Goal: Task Accomplishment & Management: Manage account settings

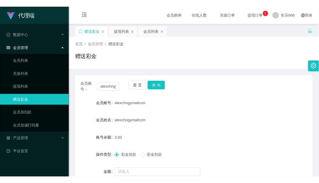
scroll to position [36, 0]
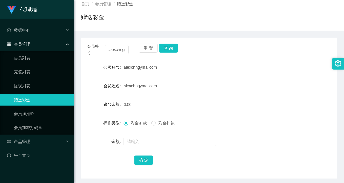
click at [283, 131] on form "会员账号 alexchngymailcom 会员姓名 alexchngymailcom 账号余额 3.00 操作类型 彩金加款 彩金扣款 金额 确 定" at bounding box center [209, 113] width 256 height 104
click at [288, 118] on div "操作类型 彩金加款 彩金扣款" at bounding box center [209, 123] width 256 height 12
click at [169, 45] on button "查 询" at bounding box center [168, 47] width 19 height 9
drag, startPoint x: 166, startPoint y: 51, endPoint x: 184, endPoint y: 50, distance: 18.6
click at [166, 51] on button "查 询" at bounding box center [168, 47] width 19 height 9
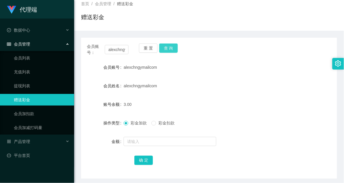
click at [168, 48] on button "查 询" at bounding box center [168, 47] width 19 height 9
click at [169, 50] on button "查 询" at bounding box center [168, 47] width 19 height 9
drag, startPoint x: 138, startPoint y: 147, endPoint x: 138, endPoint y: 143, distance: 3.6
click at [138, 147] on div at bounding box center [198, 142] width 149 height 12
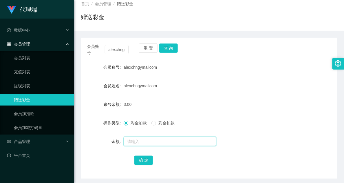
click at [140, 140] on input "text" at bounding box center [170, 141] width 93 height 9
type input "15"
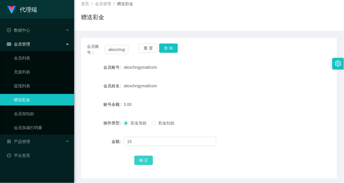
click at [140, 159] on button "确 定" at bounding box center [143, 159] width 19 height 9
click at [191, 99] on div "18.00" at bounding box center [198, 104] width 149 height 12
click at [230, 126] on div "彩金加款 彩金扣款" at bounding box center [198, 123] width 149 height 12
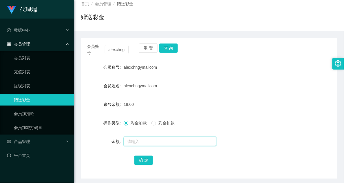
click at [147, 140] on input "text" at bounding box center [170, 141] width 93 height 9
type input "8"
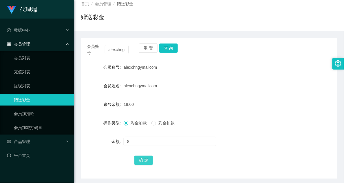
click at [143, 161] on button "确 定" at bounding box center [143, 159] width 19 height 9
drag, startPoint x: 208, startPoint y: 104, endPoint x: 221, endPoint y: 96, distance: 15.2
click at [209, 103] on div "26.00" at bounding box center [198, 104] width 149 height 12
click at [204, 89] on div "alexchngymailcom" at bounding box center [198, 86] width 149 height 12
drag, startPoint x: 240, startPoint y: 138, endPoint x: 250, endPoint y: 131, distance: 12.1
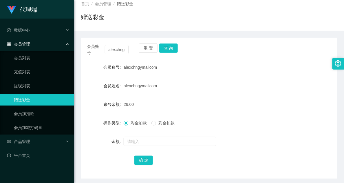
click at [240, 138] on div at bounding box center [198, 142] width 149 height 12
click at [273, 139] on div "金额" at bounding box center [209, 142] width 256 height 12
click at [225, 57] on div "会员账号： alexchngymailcom 重 置 查 询 会员账号 alexchngymailcom 会员姓名 alexchngymailcom 账号余额…" at bounding box center [209, 108] width 256 height 141
click at [167, 46] on button "查 询" at bounding box center [168, 47] width 19 height 9
drag, startPoint x: 219, startPoint y: 61, endPoint x: 222, endPoint y: 57, distance: 5.4
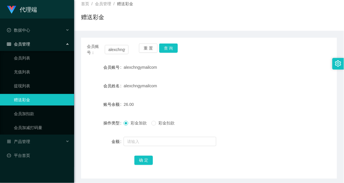
click at [219, 61] on div "alexchngymailcom" at bounding box center [198, 67] width 149 height 12
click at [171, 44] on button "查 询" at bounding box center [168, 47] width 19 height 9
click at [138, 136] on div at bounding box center [198, 142] width 149 height 12
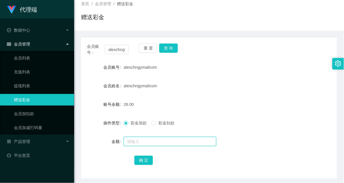
drag, startPoint x: 140, startPoint y: 142, endPoint x: 141, endPoint y: 148, distance: 5.7
click at [140, 142] on input "text" at bounding box center [170, 141] width 93 height 9
type input "8"
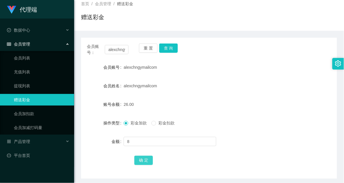
click at [149, 159] on button "确 定" at bounding box center [143, 159] width 19 height 9
drag, startPoint x: 223, startPoint y: 106, endPoint x: 344, endPoint y: 119, distance: 121.2
click at [224, 105] on div "34.00" at bounding box center [198, 104] width 149 height 12
click at [207, 87] on div "alexchngymailcom" at bounding box center [198, 86] width 149 height 12
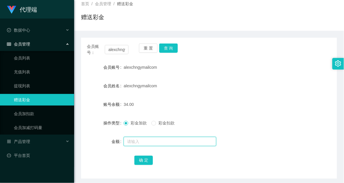
click at [131, 145] on input "text" at bounding box center [170, 141] width 93 height 9
type input "8"
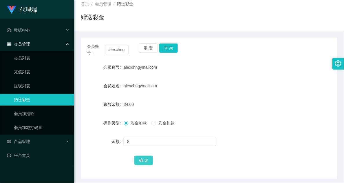
click at [146, 160] on button "确 定" at bounding box center [143, 159] width 19 height 9
drag, startPoint x: 232, startPoint y: 60, endPoint x: 226, endPoint y: 56, distance: 6.8
click at [233, 63] on div "会员账号： alexchngymailcom 重 置 查 询 会员账号 alexchngymailcom 会员姓名 alexchngymailcom 账号余额…" at bounding box center [209, 108] width 256 height 141
click at [166, 47] on button "查 询" at bounding box center [168, 47] width 19 height 9
click at [164, 48] on button "查 询" at bounding box center [168, 47] width 19 height 9
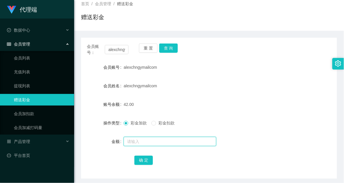
click at [144, 144] on input "text" at bounding box center [170, 141] width 93 height 9
type input "1"
click at [157, 138] on input "1" at bounding box center [170, 141] width 93 height 9
type input "8"
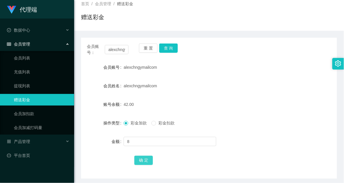
click at [146, 162] on button "确 定" at bounding box center [143, 159] width 19 height 9
drag, startPoint x: 197, startPoint y: 111, endPoint x: 200, endPoint y: 110, distance: 3.0
click at [199, 111] on form "会员账号 alexchngymailcom 会员姓名 alexchngymailcom 账号余额 50.00 操作类型 彩金加款 彩金扣款 金额 确 定" at bounding box center [209, 113] width 256 height 104
click at [167, 47] on button "查 询" at bounding box center [168, 47] width 19 height 9
drag, startPoint x: 164, startPoint y: 51, endPoint x: 169, endPoint y: 37, distance: 14.2
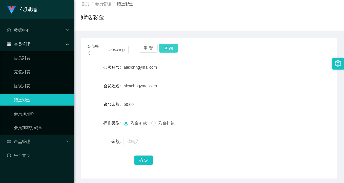
click at [164, 50] on button "查 询" at bounding box center [168, 47] width 19 height 9
click at [168, 43] on div "会员账号： alexchngymailcom 重 置 查 询 会员账号 alexchngymailcom 会员姓名 alexchngymailcom 账号余额…" at bounding box center [209, 108] width 256 height 141
click at [170, 46] on button "查 询" at bounding box center [168, 47] width 19 height 9
click at [171, 50] on button "查 询" at bounding box center [168, 47] width 19 height 9
click at [172, 51] on div "重 置 查 询" at bounding box center [160, 49] width 42 height 12
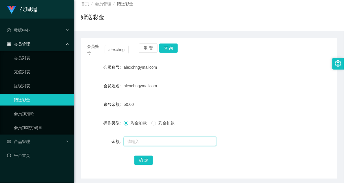
click at [147, 140] on input "text" at bounding box center [170, 141] width 93 height 9
type input "1"
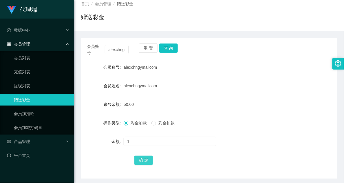
click at [139, 160] on button "确 定" at bounding box center [143, 159] width 19 height 9
click at [192, 68] on div "alexchngymailcom" at bounding box center [198, 67] width 149 height 12
click at [169, 51] on button "查 询" at bounding box center [168, 47] width 19 height 9
click at [174, 52] on button "查 询" at bounding box center [168, 47] width 19 height 9
drag, startPoint x: 163, startPoint y: 48, endPoint x: 171, endPoint y: 32, distance: 18.0
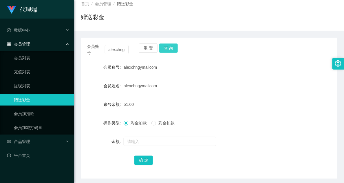
click at [164, 48] on button "查 询" at bounding box center [168, 47] width 19 height 9
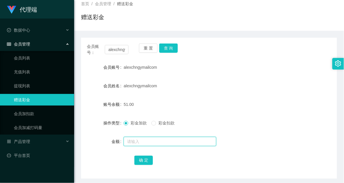
click at [144, 137] on input "text" at bounding box center [170, 141] width 93 height 9
type input "1"
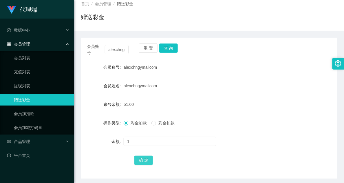
click at [138, 164] on button "确 定" at bounding box center [143, 159] width 19 height 9
click at [164, 43] on div "会员账号： alexchngymailcom 重 置 查 询 会员账号 alexchngymailcom 会员姓名 alexchngymailcom 账号余额…" at bounding box center [209, 108] width 256 height 141
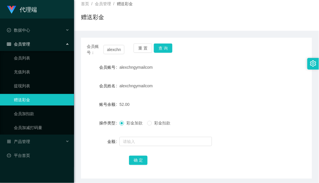
click at [276, 22] on div "赠送彩金" at bounding box center [196, 19] width 231 height 13
drag, startPoint x: 178, startPoint y: 28, endPoint x: 180, endPoint y: 24, distance: 4.6
click at [178, 28] on div "首页 / 会员管理 / 赠送彩金 / 赠送彩金" at bounding box center [196, 13] width 245 height 34
click at [169, 49] on button "查 询" at bounding box center [163, 47] width 19 height 9
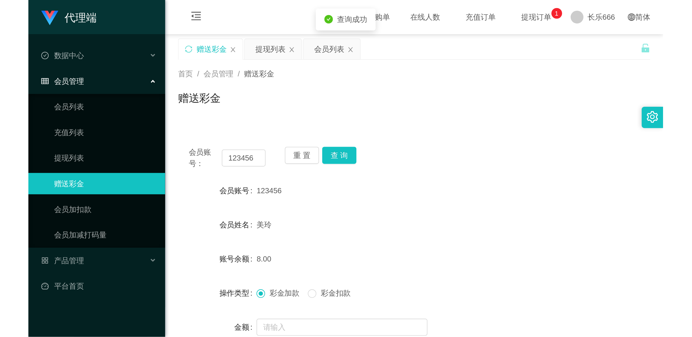
scroll to position [36, 0]
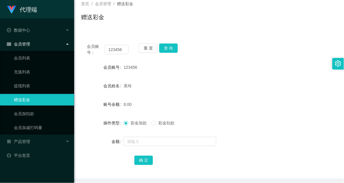
drag, startPoint x: 199, startPoint y: 72, endPoint x: 172, endPoint y: 51, distance: 33.4
click at [196, 70] on div "123456" at bounding box center [198, 67] width 149 height 12
click at [172, 50] on button "查 询" at bounding box center [168, 47] width 19 height 9
click at [245, 127] on div "彩金加款 彩金扣款" at bounding box center [198, 123] width 149 height 12
click at [255, 134] on form "会员账号 123456 会员姓名 美玲 账号余额 8.00 操作类型 彩金加款 彩金扣款 金额 确 定" at bounding box center [209, 113] width 256 height 104
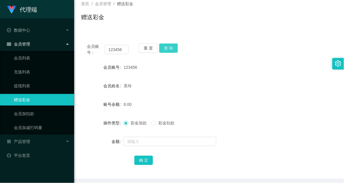
click at [166, 49] on button "查 询" at bounding box center [168, 47] width 19 height 9
drag, startPoint x: 230, startPoint y: 29, endPoint x: 207, endPoint y: 43, distance: 26.8
click at [207, 43] on div "首页 / 会员管理 / 赠送彩金 / 赠送彩金 会员账号： 123456 重 置 查 询 会员账号 123456 会员姓名 美玲 账号余额 8.00 操作类型…" at bounding box center [209, 87] width 256 height 182
click at [176, 50] on button "查 询" at bounding box center [168, 47] width 19 height 9
click at [239, 38] on div "会员账号： 123456 重 置 查 询 会员账号 123456 会员姓名 美玲 账号余额 8.00 操作类型 彩金加款 彩金扣款 金额 确 定" at bounding box center [209, 108] width 256 height 141
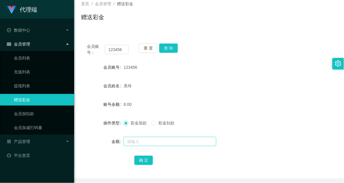
click at [138, 146] on div at bounding box center [198, 142] width 149 height 12
click at [135, 144] on input "text" at bounding box center [170, 141] width 93 height 9
type input "15"
click at [143, 162] on button "确 定" at bounding box center [143, 159] width 19 height 9
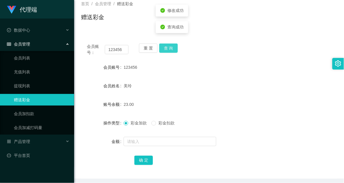
click at [170, 45] on button "查 询" at bounding box center [168, 47] width 19 height 9
click at [226, 88] on div "美玲" at bounding box center [198, 86] width 149 height 12
click at [173, 51] on button "查 询" at bounding box center [168, 47] width 19 height 9
click at [309, 151] on form "会员账号 123456 会员姓名 美玲 账号余额 23.00 操作类型 彩金加款 彩金扣款 金额 确 定" at bounding box center [209, 113] width 256 height 104
click at [258, 97] on form "会员账号 123456 会员姓名 美玲 账号余额 23.00 操作类型 彩金加款 彩金扣款 金额 确 定" at bounding box center [209, 113] width 256 height 104
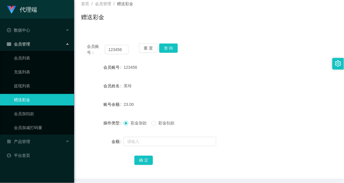
drag, startPoint x: 316, startPoint y: 83, endPoint x: 321, endPoint y: 78, distance: 6.2
click at [316, 83] on div "会员姓名 美玲" at bounding box center [209, 86] width 256 height 12
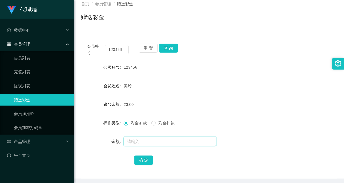
click at [141, 137] on input "text" at bounding box center [170, 141] width 93 height 9
type input "8"
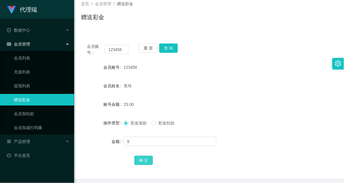
click at [149, 162] on button "确 定" at bounding box center [143, 159] width 19 height 9
click at [164, 47] on button "查 询" at bounding box center [168, 47] width 19 height 9
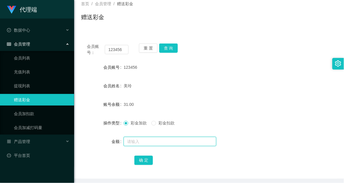
click at [144, 140] on input "text" at bounding box center [170, 141] width 93 height 9
type input "8"
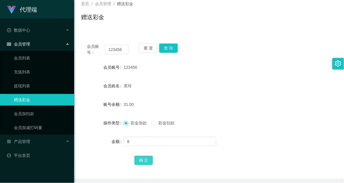
click at [142, 162] on button "确 定" at bounding box center [143, 159] width 19 height 9
click at [210, 106] on div "39.00" at bounding box center [198, 104] width 149 height 12
drag, startPoint x: 170, startPoint y: 48, endPoint x: 177, endPoint y: 47, distance: 7.2
click at [170, 48] on button "查 询" at bounding box center [168, 47] width 19 height 9
drag, startPoint x: 229, startPoint y: 69, endPoint x: 168, endPoint y: 78, distance: 61.4
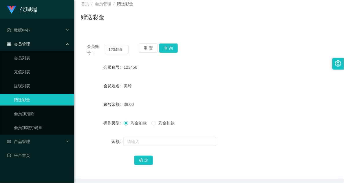
click at [228, 69] on div "123456" at bounding box center [198, 67] width 149 height 12
click at [170, 54] on div "重 置 查 询" at bounding box center [160, 49] width 42 height 12
drag, startPoint x: 174, startPoint y: 46, endPoint x: 180, endPoint y: 45, distance: 6.7
click at [175, 46] on button "查 询" at bounding box center [168, 47] width 19 height 9
drag, startPoint x: 226, startPoint y: 98, endPoint x: 231, endPoint y: 95, distance: 6.3
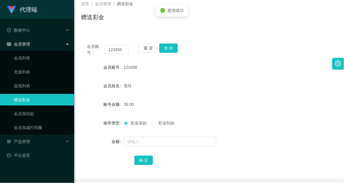
click at [226, 98] on div "39.00" at bounding box center [198, 104] width 149 height 12
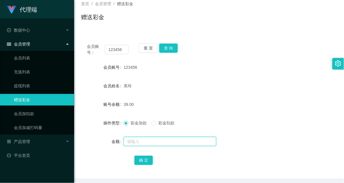
click at [142, 141] on input "text" at bounding box center [170, 141] width 93 height 9
type input "8"
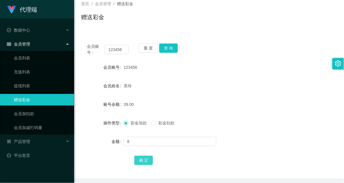
click at [141, 156] on button "确 定" at bounding box center [143, 159] width 19 height 9
click at [196, 85] on div "美玲" at bounding box center [198, 86] width 149 height 12
drag, startPoint x: 194, startPoint y: 94, endPoint x: 197, endPoint y: 93, distance: 3.2
click at [195, 93] on form "会员账号 123456 会员姓名 美玲 账号余额 47.00 操作类型 彩金加款 彩金扣款 金额 确 定" at bounding box center [209, 113] width 256 height 104
drag, startPoint x: 251, startPoint y: 47, endPoint x: 334, endPoint y: 44, distance: 83.2
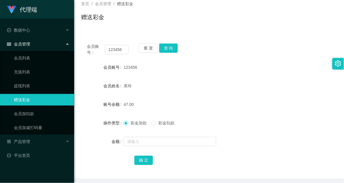
click at [254, 47] on div "会员账号： 123456 重 置 查 询" at bounding box center [209, 49] width 256 height 12
click at [221, 80] on div "美玲" at bounding box center [198, 86] width 149 height 12
click at [172, 50] on button "查 询" at bounding box center [168, 47] width 19 height 9
click at [237, 107] on div "65.00" at bounding box center [198, 104] width 149 height 12
click at [280, 68] on div "会员账号 123456" at bounding box center [209, 67] width 256 height 12
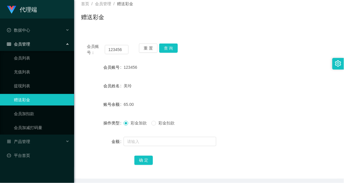
drag, startPoint x: 228, startPoint y: 34, endPoint x: 240, endPoint y: 11, distance: 26.0
click at [228, 34] on div "会员账号： 123456 重 置 查 询 会员账号 123456 会员姓名 美玲 账号余额 65.00 操作类型 彩金加款 彩金扣款 金额 确 定" at bounding box center [209, 105] width 256 height 148
drag, startPoint x: 162, startPoint y: 48, endPoint x: 167, endPoint y: 49, distance: 5.2
click at [163, 49] on button "查 询" at bounding box center [168, 47] width 19 height 9
drag, startPoint x: 167, startPoint y: 49, endPoint x: 194, endPoint y: 15, distance: 43.1
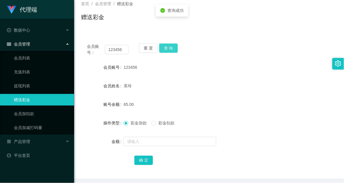
click at [168, 49] on button "查 询" at bounding box center [168, 47] width 19 height 9
click at [250, 119] on div "彩金加款 彩金扣款" at bounding box center [198, 123] width 149 height 12
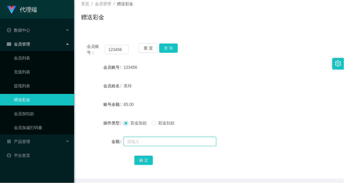
click at [149, 137] on input "text" at bounding box center [170, 141] width 93 height 9
type input "v68+8"
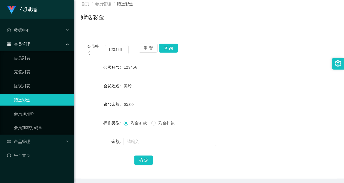
click at [227, 80] on div "美玲" at bounding box center [198, 86] width 149 height 12
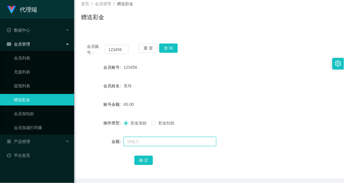
click at [140, 140] on input "text" at bounding box center [170, 141] width 93 height 9
type input "8"
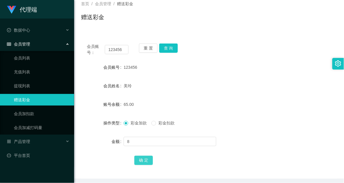
click at [144, 159] on button "确 定" at bounding box center [143, 159] width 19 height 9
click at [174, 52] on button "查 询" at bounding box center [168, 47] width 19 height 9
drag, startPoint x: 261, startPoint y: 101, endPoint x: 272, endPoint y: 100, distance: 10.8
click at [261, 102] on div "73.00" at bounding box center [198, 104] width 149 height 12
click at [191, 109] on div "73.00" at bounding box center [198, 104] width 149 height 12
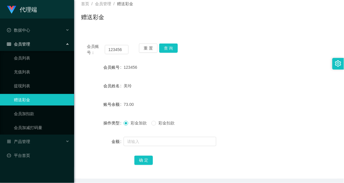
drag, startPoint x: 270, startPoint y: 93, endPoint x: 273, endPoint y: 92, distance: 3.2
click at [270, 93] on form "会员账号 123456 会员姓名 美玲 账号余额 73.00 操作类型 彩金加款 彩金扣款 金额 确 定" at bounding box center [209, 113] width 256 height 104
click at [180, 55] on div "会员账号： 123456 重 置 查 询 会员账号 123456 会员姓名 美玲 账号余额 73.00 操作类型 彩金加款 彩金扣款 金额 确 定" at bounding box center [209, 108] width 256 height 141
drag, startPoint x: 180, startPoint y: 55, endPoint x: 168, endPoint y: 47, distance: 14.1
click at [168, 47] on button "查 询" at bounding box center [168, 47] width 19 height 9
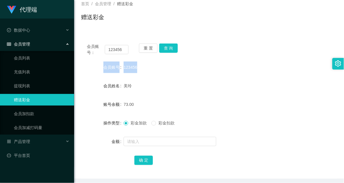
click at [163, 69] on div "123456" at bounding box center [198, 67] width 149 height 12
click at [172, 56] on div "会员账号： 123456 重 置 查 询 会员账号 123456 会员姓名 美玲 账号余额 73.00 操作类型 彩金加款 彩金扣款 金额 确 定" at bounding box center [209, 108] width 256 height 141
click at [171, 50] on button "查 询" at bounding box center [168, 47] width 19 height 9
click at [209, 51] on div "会员账号： 123456 重 置 查 询" at bounding box center [209, 49] width 256 height 12
click at [228, 60] on div "会员账号： 123456 重 置 查 询 会员账号 123456 会员姓名 美玲 账号余额 73.00 操作类型 彩金加款 彩金扣款 金额 确 定" at bounding box center [209, 108] width 256 height 141
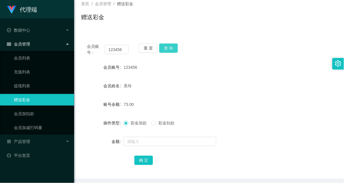
click at [166, 47] on button "查 询" at bounding box center [168, 47] width 19 height 9
click at [286, 56] on div "会员账号： 123456 重 置 查 询 会员账号 123456 会员姓名 美玲 账号余额 73.00 操作类型 彩金加款 彩金扣款 金额 确 定" at bounding box center [209, 108] width 256 height 141
drag, startPoint x: 253, startPoint y: 80, endPoint x: 235, endPoint y: 70, distance: 21.1
click at [252, 80] on div "美玲" at bounding box center [198, 86] width 149 height 12
drag, startPoint x: 168, startPoint y: 50, endPoint x: 173, endPoint y: 39, distance: 11.0
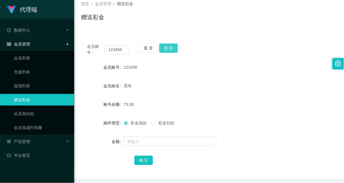
click at [168, 50] on button "查 询" at bounding box center [168, 47] width 19 height 9
click at [170, 48] on button "查 询" at bounding box center [168, 47] width 19 height 9
click at [201, 47] on div "会员账号： 123456 重 置 查 询" at bounding box center [209, 49] width 256 height 12
click at [172, 48] on button "查 询" at bounding box center [168, 47] width 19 height 9
click at [220, 119] on div "彩金加款 彩金扣款" at bounding box center [198, 123] width 149 height 12
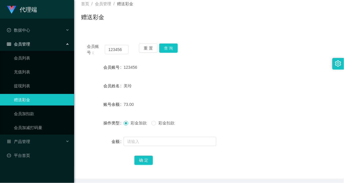
drag, startPoint x: 284, startPoint y: 118, endPoint x: 288, endPoint y: 118, distance: 4.3
click at [288, 118] on div "操作类型 彩金加款 彩金扣款" at bounding box center [209, 123] width 256 height 12
click at [251, 110] on div "73.00" at bounding box center [198, 104] width 149 height 12
click at [199, 87] on div "美玲" at bounding box center [198, 86] width 149 height 12
click at [174, 54] on div "重 置 查 询" at bounding box center [160, 49] width 42 height 12
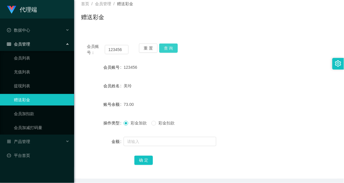
click at [174, 49] on button "查 询" at bounding box center [168, 47] width 19 height 9
click at [276, 82] on div "会员姓名 美玲" at bounding box center [209, 86] width 256 height 12
click at [219, 109] on div "73.00" at bounding box center [198, 104] width 149 height 12
drag, startPoint x: 233, startPoint y: 89, endPoint x: 246, endPoint y: 91, distance: 13.2
click at [235, 90] on div "美玲" at bounding box center [198, 86] width 149 height 12
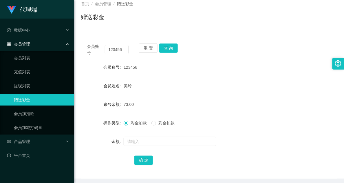
click at [170, 55] on div "重 置 查 询" at bounding box center [160, 49] width 42 height 12
click at [174, 50] on button "查 询" at bounding box center [168, 47] width 19 height 9
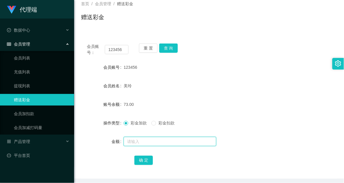
click at [160, 143] on input "text" at bounding box center [170, 141] width 93 height 9
click at [142, 142] on input "text" at bounding box center [170, 141] width 93 height 9
type input "16"
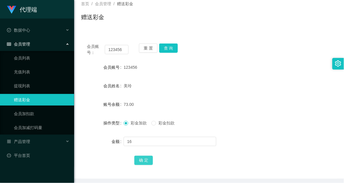
click at [146, 162] on button "确 定" at bounding box center [143, 159] width 19 height 9
click at [168, 46] on button "查 询" at bounding box center [168, 47] width 19 height 9
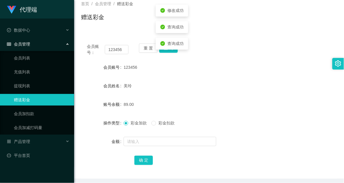
drag, startPoint x: 245, startPoint y: 76, endPoint x: 258, endPoint y: 71, distance: 14.0
click at [245, 76] on form "会员账号 123456 会员姓名 美玲 账号余额 89.00 操作类型 彩金加款 彩金扣款 金额 确 定" at bounding box center [209, 113] width 256 height 104
drag, startPoint x: 267, startPoint y: 61, endPoint x: 279, endPoint y: 59, distance: 12.9
click at [267, 61] on div "会员账号： 123456 重 置 查 询 会员账号 123456 会员姓名 美玲 账号余额 89.00 操作类型 彩金加款 彩金扣款 金额 确 定" at bounding box center [209, 108] width 256 height 141
drag, startPoint x: 271, startPoint y: 94, endPoint x: 271, endPoint y: 87, distance: 7.0
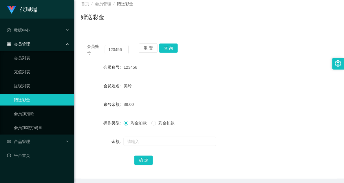
click at [271, 94] on form "会员账号 123456 会员姓名 美玲 账号余额 89.00 操作类型 彩金加款 彩金扣款 金额 确 定" at bounding box center [209, 113] width 256 height 104
click at [169, 50] on button "查 询" at bounding box center [168, 47] width 19 height 9
click at [230, 98] on form "会员账号 123456 会员姓名 美玲 账号余额 89.00 操作类型 彩金加款 彩金扣款 金额 确 定" at bounding box center [209, 113] width 256 height 104
drag, startPoint x: 303, startPoint y: 91, endPoint x: 296, endPoint y: 79, distance: 14.0
click at [303, 91] on div "会员姓名 美玲" at bounding box center [209, 86] width 256 height 12
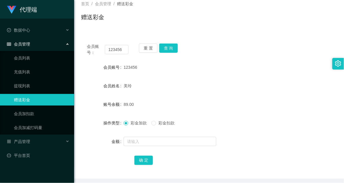
click at [209, 91] on div "美玲" at bounding box center [198, 86] width 149 height 12
click at [169, 46] on button "查 询" at bounding box center [168, 47] width 19 height 9
click at [211, 80] on div "美玲" at bounding box center [198, 86] width 149 height 12
click at [171, 49] on button "查 询" at bounding box center [168, 47] width 19 height 9
click at [294, 116] on form "会员账号 123456 会员姓名 美玲 账号余额 89.00 操作类型 彩金加款 彩金扣款 金额 确 定" at bounding box center [209, 113] width 256 height 104
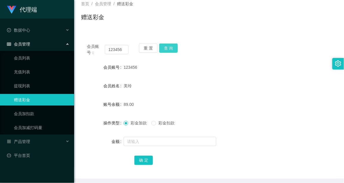
drag, startPoint x: 169, startPoint y: 46, endPoint x: 191, endPoint y: 78, distance: 38.8
click at [169, 47] on button "查 询" at bounding box center [168, 47] width 19 height 9
drag, startPoint x: 165, startPoint y: 47, endPoint x: 173, endPoint y: 45, distance: 7.7
click at [166, 47] on button "查 询" at bounding box center [168, 47] width 19 height 9
click at [248, 130] on form "会员账号 123456 会员姓名 美玲 账号余额 89.00 操作类型 彩金加款 彩金扣款 金额 确 定" at bounding box center [209, 113] width 256 height 104
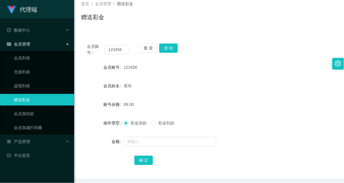
click at [293, 47] on div "会员账号： 123456 重 置 查 询" at bounding box center [209, 49] width 256 height 12
click at [206, 130] on form "会员账号 123456 会员姓名 美玲 账号余额 89.00 操作类型 彩金加款 彩金扣款 金额 确 定" at bounding box center [209, 113] width 256 height 104
click at [172, 42] on div "会员账号： 123456 重 置 查 询 会员账号 123456 会员姓名 美玲 账号余额 89.00 操作类型 彩金加款 彩金扣款 金额 确 定" at bounding box center [209, 108] width 256 height 141
click at [171, 45] on button "查 询" at bounding box center [168, 47] width 19 height 9
click at [237, 89] on div "美玲" at bounding box center [198, 86] width 149 height 12
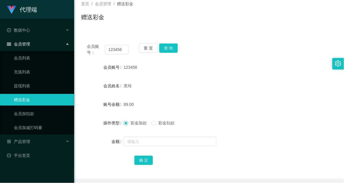
drag, startPoint x: 183, startPoint y: 97, endPoint x: 176, endPoint y: 89, distance: 10.7
click at [183, 97] on form "会员账号 123456 会员姓名 美玲 账号余额 89.00 操作类型 彩金加款 彩金扣款 金额 确 定" at bounding box center [209, 113] width 256 height 104
click at [168, 48] on button "查 询" at bounding box center [168, 47] width 19 height 9
drag, startPoint x: 245, startPoint y: 93, endPoint x: 343, endPoint y: 110, distance: 99.3
click at [246, 93] on form "会员账号 123456 会员姓名 美玲 账号余额 89.00 操作类型 彩金加款 彩金扣款 金额 确 定" at bounding box center [209, 113] width 256 height 104
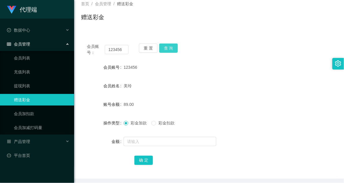
click at [163, 48] on button "查 询" at bounding box center [168, 47] width 19 height 9
drag, startPoint x: 223, startPoint y: 75, endPoint x: 224, endPoint y: 14, distance: 60.8
click at [222, 74] on form "会员账号 123456 会员姓名 美玲 账号余额 89.00 操作类型 彩金加款 彩金扣款 金额 确 定" at bounding box center [209, 113] width 256 height 104
drag, startPoint x: 296, startPoint y: 70, endPoint x: 341, endPoint y: 55, distance: 47.1
click at [297, 70] on div "会员账号 123456" at bounding box center [209, 67] width 256 height 12
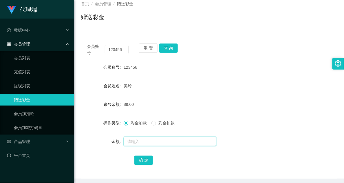
click at [156, 142] on input "text" at bounding box center [170, 141] width 93 height 9
type input "8"
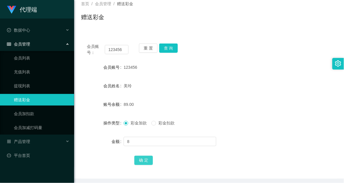
click at [142, 159] on button "确 定" at bounding box center [143, 159] width 19 height 9
drag, startPoint x: 270, startPoint y: 44, endPoint x: 286, endPoint y: 46, distance: 16.0
click at [270, 44] on div "会员账号： 123456 重 置 查 询" at bounding box center [209, 49] width 256 height 12
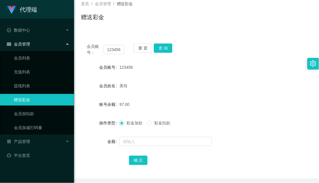
click at [212, 80] on div "美玲" at bounding box center [187, 86] width 135 height 12
click at [158, 51] on button "查 询" at bounding box center [163, 47] width 19 height 9
click at [204, 88] on div "美玲" at bounding box center [187, 86] width 135 height 12
click at [165, 51] on button "查 询" at bounding box center [163, 47] width 19 height 9
drag, startPoint x: 191, startPoint y: 102, endPoint x: 215, endPoint y: 81, distance: 31.6
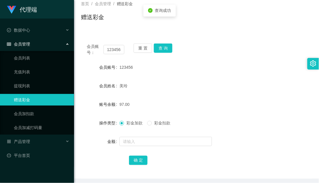
click at [199, 96] on form "会员账号 123456 会员姓名 美玲 账号余额 97.00 操作类型 彩金加款 彩金扣款 金额 确 定" at bounding box center [196, 113] width 231 height 104
click at [273, 104] on div "账号余额 97.00" at bounding box center [196, 104] width 231 height 12
click at [143, 163] on button "确 定" at bounding box center [138, 159] width 19 height 9
click at [180, 78] on form "会员账号 123456 会员姓名 美玲 账号余额 97.00 操作类型 彩金加款 彩金扣款 金额 确 定" at bounding box center [196, 113] width 231 height 104
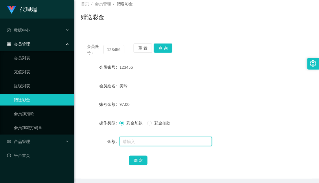
click at [131, 137] on input "text" at bounding box center [166, 141] width 93 height 9
type input "8"
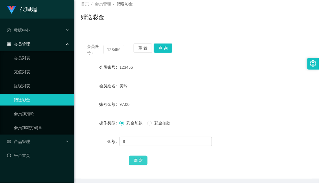
click at [136, 162] on button "确 定" at bounding box center [138, 159] width 19 height 9
drag, startPoint x: 166, startPoint y: 76, endPoint x: 168, endPoint y: 67, distance: 9.4
click at [166, 76] on form "会员账号 123456 会员姓名 美玲 账号余额 105.00 操作类型 彩金加款 彩金扣款 金额 确 定" at bounding box center [196, 113] width 231 height 104
click at [167, 46] on button "查 询" at bounding box center [163, 47] width 19 height 9
click at [238, 82] on form "会员账号 123456 会员姓名 美玲 账号余额 105.00 操作类型 彩金加款 彩金扣款 金额 确 定" at bounding box center [196, 113] width 231 height 104
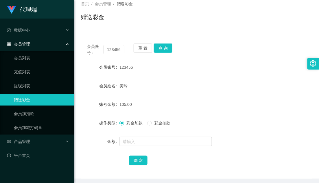
drag, startPoint x: 209, startPoint y: 71, endPoint x: 203, endPoint y: 54, distance: 18.2
click at [209, 71] on div "123456" at bounding box center [187, 67] width 135 height 12
click at [200, 66] on div "123456" at bounding box center [187, 67] width 135 height 12
click at [166, 48] on button "查 询" at bounding box center [163, 47] width 19 height 9
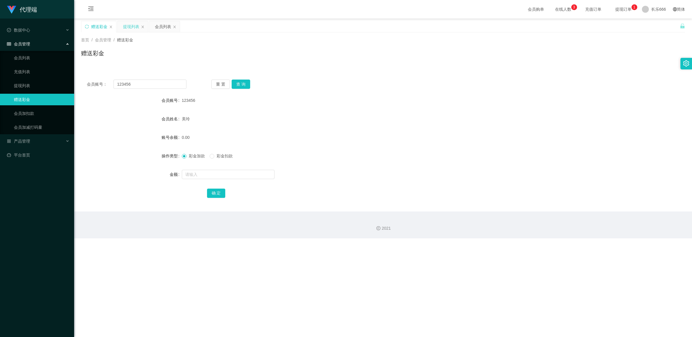
click at [131, 25] on div "提现列表" at bounding box center [131, 26] width 16 height 11
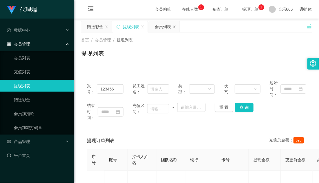
click at [232, 57] on div "提现列表" at bounding box center [196, 55] width 231 height 13
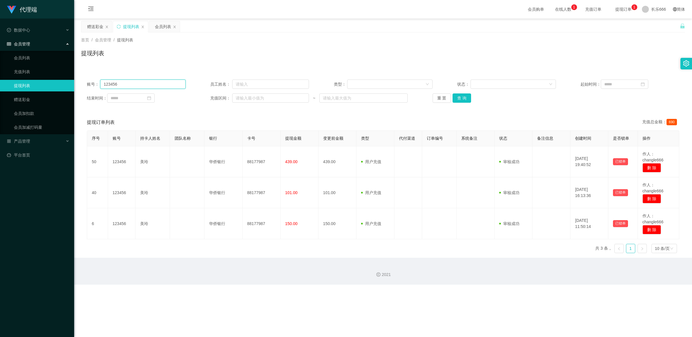
click at [142, 84] on input "123456" at bounding box center [142, 84] width 85 height 9
click at [94, 30] on div "赠送彩金" at bounding box center [95, 26] width 16 height 11
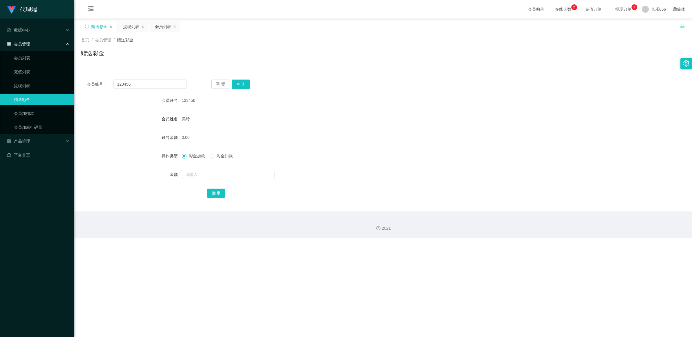
drag, startPoint x: 130, startPoint y: 17, endPoint x: 131, endPoint y: 21, distance: 4.6
click at [130, 17] on div "会员购单 在线人数 0 1 2 3 4 5 6 7 8 9 0 1 2 3 4 5 6 7 8 9 0 1 2 3 4 5 6 7 8 9 充值订单 提现订单…" at bounding box center [383, 9] width 618 height 19
click at [131, 25] on div "提现列表" at bounding box center [131, 26] width 16 height 11
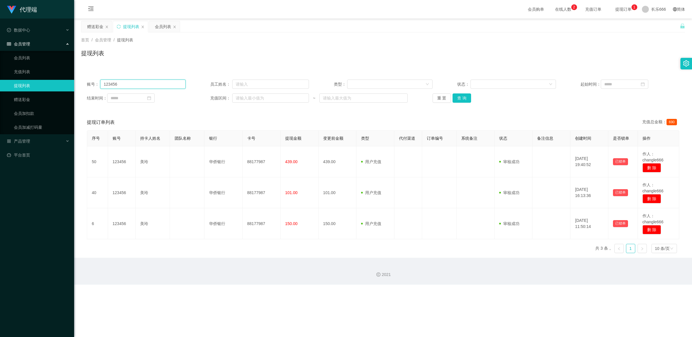
click at [155, 85] on input "123456" at bounding box center [142, 84] width 85 height 9
click at [344, 98] on button "查 询" at bounding box center [462, 98] width 19 height 9
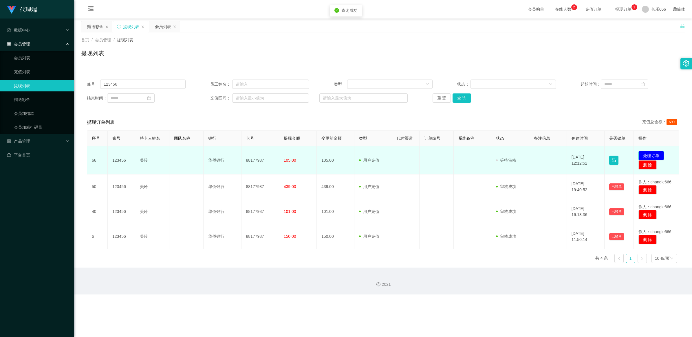
click at [344, 154] on button "处理订单" at bounding box center [650, 155] width 25 height 9
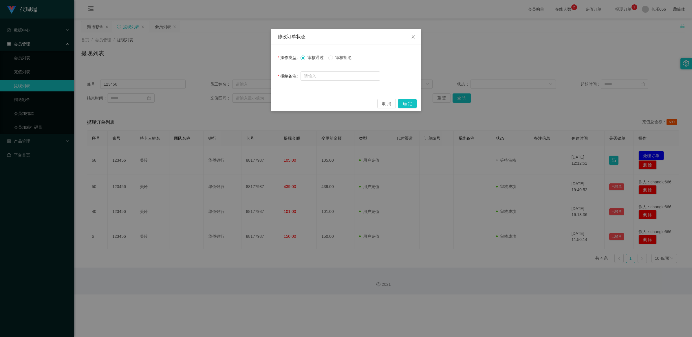
click at [335, 59] on span "审核拒绝" at bounding box center [343, 57] width 21 height 5
click at [344, 105] on button "确 定" at bounding box center [407, 103] width 19 height 9
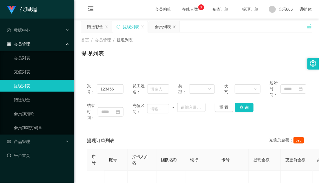
click at [213, 61] on div "提现列表" at bounding box center [196, 55] width 231 height 13
click at [92, 25] on div "赠送彩金" at bounding box center [95, 26] width 16 height 11
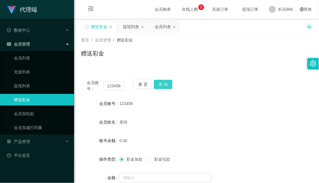
drag, startPoint x: 164, startPoint y: 83, endPoint x: 176, endPoint y: 85, distance: 11.8
click at [164, 83] on button "查 询" at bounding box center [163, 84] width 19 height 9
click at [215, 59] on div "赠送彩金" at bounding box center [196, 55] width 231 height 13
click at [193, 115] on form "会员账号 123456 会员姓名 美玲 账号余额 105.00 操作类型 彩金加款 彩金扣款 金额 确 定" at bounding box center [196, 150] width 231 height 104
click at [164, 83] on button "查 询" at bounding box center [163, 84] width 19 height 9
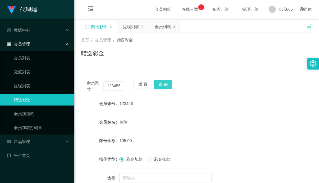
drag, startPoint x: 160, startPoint y: 84, endPoint x: 177, endPoint y: 91, distance: 18.7
click at [160, 84] on button "查 询" at bounding box center [163, 84] width 19 height 9
click at [268, 89] on div "会员账号： 123456 重 置 查 询" at bounding box center [196, 86] width 231 height 12
click at [238, 94] on div "会员账号： 123456 重 置 查 询 会员账号 123456 会员姓名 美玲 账号余额 105.00 操作类型 彩金加款 彩金扣款 金额 确 定" at bounding box center [196, 144] width 231 height 141
click at [164, 83] on button "查 询" at bounding box center [163, 84] width 19 height 9
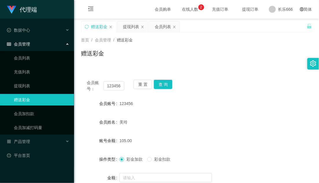
drag, startPoint x: 248, startPoint y: 111, endPoint x: 226, endPoint y: 103, distance: 22.7
click at [248, 111] on form "会员账号 123456 会员姓名 美玲 账号余额 105.00 操作类型 彩金加款 彩金扣款 金额 确 定" at bounding box center [196, 150] width 231 height 104
click at [169, 87] on button "查 询" at bounding box center [163, 84] width 19 height 9
click at [197, 28] on div "赠送彩金 提现列表 会员列表" at bounding box center [194, 31] width 226 height 20
click at [165, 83] on button "查 询" at bounding box center [163, 84] width 19 height 9
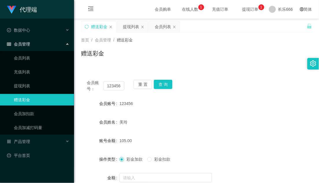
drag, startPoint x: 278, startPoint y: 103, endPoint x: 290, endPoint y: 102, distance: 12.5
click at [278, 103] on div "会员账号 123456" at bounding box center [196, 104] width 231 height 12
click at [166, 86] on button "查 询" at bounding box center [163, 84] width 19 height 9
click at [207, 120] on div "美玲" at bounding box center [187, 122] width 135 height 12
drag, startPoint x: 270, startPoint y: 63, endPoint x: 258, endPoint y: 15, distance: 49.2
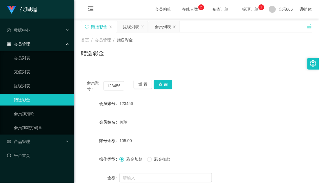
click at [270, 63] on div "首页 / 会员管理 / 赠送彩金 / 赠送彩金" at bounding box center [196, 49] width 245 height 34
click at [236, 36] on div "首页 / 会员管理 / 赠送彩金 / 赠送彩金" at bounding box center [196, 49] width 245 height 34
drag, startPoint x: 204, startPoint y: 54, endPoint x: 201, endPoint y: 50, distance: 5.8
click at [205, 55] on div "赠送彩金" at bounding box center [196, 55] width 231 height 13
click at [162, 87] on button "查 询" at bounding box center [163, 84] width 19 height 9
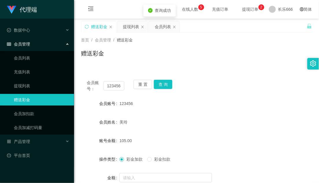
drag, startPoint x: 180, startPoint y: 56, endPoint x: 196, endPoint y: 41, distance: 21.9
click at [180, 56] on div "赠送彩金" at bounding box center [196, 55] width 231 height 13
click at [164, 83] on button "查 询" at bounding box center [163, 84] width 19 height 9
drag, startPoint x: 175, startPoint y: 114, endPoint x: 156, endPoint y: 0, distance: 115.6
click at [175, 114] on form "会员账号 123456 会员姓名 美玲 账号余额 105.00 操作类型 彩金加款 彩金扣款 金额 确 定" at bounding box center [196, 150] width 231 height 104
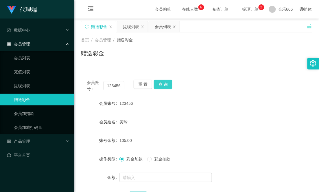
click at [169, 85] on button "查 询" at bounding box center [163, 84] width 19 height 9
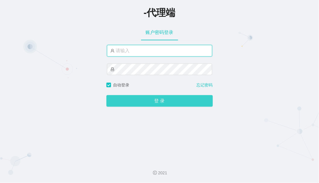
type input "changle666"
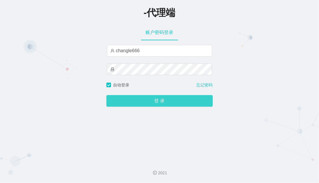
drag, startPoint x: 136, startPoint y: 102, endPoint x: 137, endPoint y: 98, distance: 3.9
click at [136, 102] on button "登 录" at bounding box center [160, 101] width 107 height 12
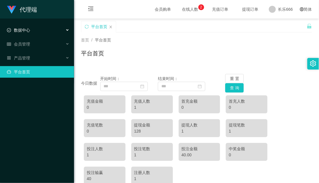
click at [31, 31] on div "数据中心" at bounding box center [37, 30] width 74 height 12
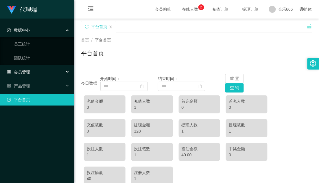
click at [26, 73] on font "会员管理" at bounding box center [22, 71] width 16 height 5
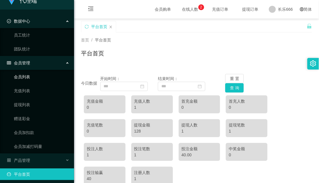
scroll to position [12, 0]
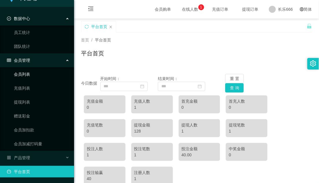
click at [28, 75] on link "会员列表" at bounding box center [42, 74] width 56 height 12
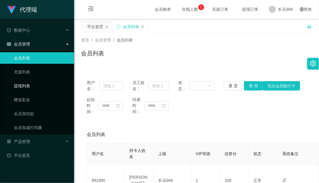
click at [28, 85] on link "提现列表" at bounding box center [42, 86] width 56 height 12
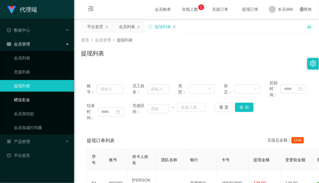
drag, startPoint x: 30, startPoint y: 101, endPoint x: 38, endPoint y: 100, distance: 8.0
click at [30, 101] on link "赠送彩金" at bounding box center [42, 100] width 56 height 12
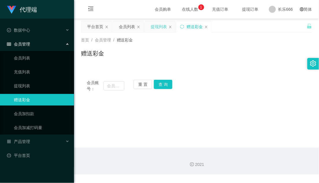
click at [170, 29] on div "提现列表" at bounding box center [160, 26] width 31 height 11
click at [105, 28] on div "平台首页" at bounding box center [96, 26] width 31 height 11
click at [106, 29] on div "平台首页" at bounding box center [96, 26] width 31 height 11
click at [107, 27] on icon "图标： 关闭" at bounding box center [106, 26] width 3 height 3
click at [138, 28] on icon "图标： 关闭" at bounding box center [138, 26] width 3 height 3
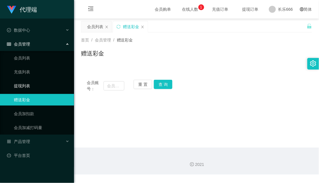
click at [38, 86] on link "提现列表" at bounding box center [42, 86] width 56 height 12
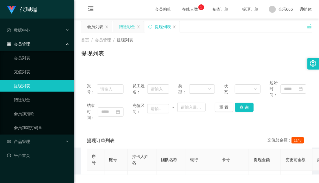
click at [128, 26] on div "赠送彩金" at bounding box center [127, 26] width 16 height 11
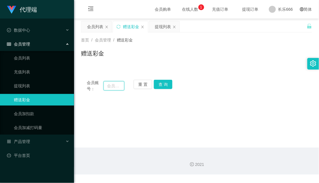
click at [109, 87] on input "text" at bounding box center [114, 85] width 21 height 9
paste input "993380"
type input "993380"
click at [162, 83] on button "查 询" at bounding box center [163, 84] width 19 height 9
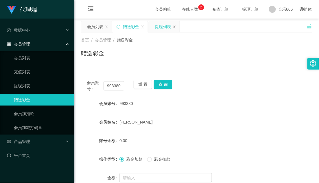
click at [158, 27] on div "提现列表" at bounding box center [163, 26] width 16 height 11
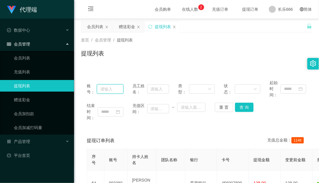
click at [109, 91] on input "text" at bounding box center [110, 88] width 26 height 9
paste input "993380"
type input "993380"
click at [242, 107] on button "查 询" at bounding box center [244, 106] width 19 height 9
click at [105, 91] on input "993380" at bounding box center [110, 88] width 26 height 9
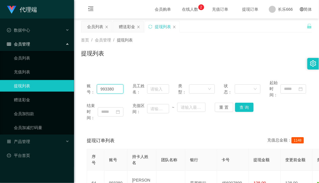
drag, startPoint x: 105, startPoint y: 91, endPoint x: 115, endPoint y: 47, distance: 45.4
click at [105, 90] on input "993380" at bounding box center [110, 88] width 26 height 9
click at [128, 28] on div "赠送彩金" at bounding box center [127, 26] width 16 height 11
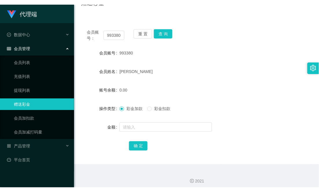
scroll to position [58, 0]
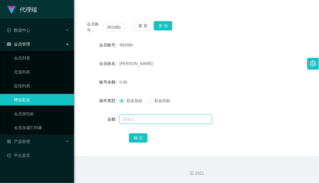
click at [150, 120] on input "text" at bounding box center [166, 118] width 93 height 9
type input "55"
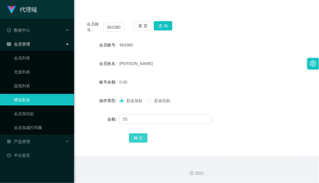
click at [140, 138] on button "确 定" at bounding box center [138, 137] width 19 height 9
click at [191, 74] on form "会员账号 993380 会员姓名 迪恒利 账号余额 55.00 操作类型 彩金加款 彩金扣款 金额 确 定" at bounding box center [196, 91] width 231 height 104
click at [164, 27] on button "查 询" at bounding box center [163, 25] width 19 height 9
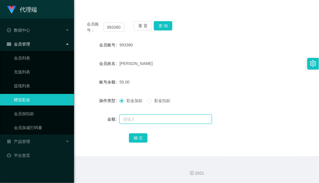
click at [135, 115] on input "text" at bounding box center [166, 118] width 93 height 9
type input "8"
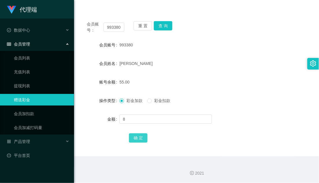
click at [139, 136] on button "确 定" at bounding box center [138, 137] width 19 height 9
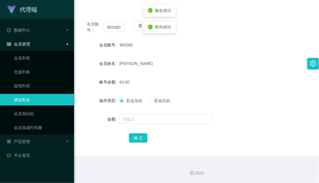
click at [217, 81] on div "63.00" at bounding box center [187, 82] width 135 height 12
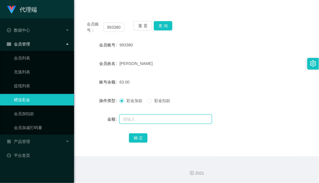
click at [149, 120] on input "text" at bounding box center [166, 118] width 93 height 9
type input "8"
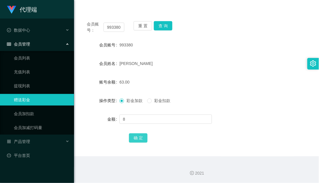
click at [143, 140] on button "确 定" at bounding box center [138, 137] width 19 height 9
click at [248, 50] on div "993380" at bounding box center [187, 45] width 135 height 12
click at [157, 25] on button "查 询" at bounding box center [163, 25] width 19 height 9
click at [164, 27] on button "查 询" at bounding box center [163, 25] width 19 height 9
drag, startPoint x: 238, startPoint y: 67, endPoint x: 212, endPoint y: 55, distance: 28.2
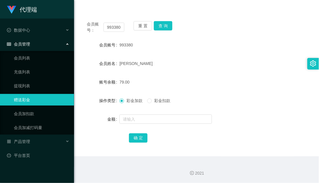
click at [238, 67] on div "迪恒利" at bounding box center [187, 64] width 135 height 12
click at [162, 25] on button "查 询" at bounding box center [163, 25] width 19 height 9
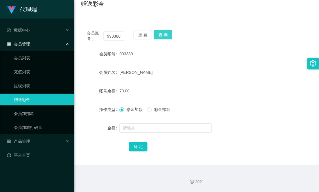
scroll to position [49, 0]
click at [242, 67] on div "迪恒利" at bounding box center [187, 73] width 135 height 12
click at [160, 29] on div "会员账号： 993380 重 置 查 询 会员账号 993380 会员姓名 迪恒利 账号余额 79.00 操作类型 彩金加款 彩金扣款 金额 确 定" at bounding box center [196, 95] width 231 height 141
click at [158, 31] on button "查 询" at bounding box center [163, 34] width 19 height 9
click at [159, 31] on button "查 询" at bounding box center [163, 34] width 19 height 9
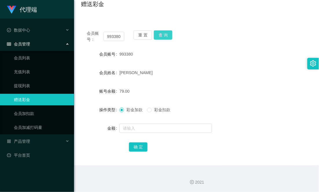
click at [167, 35] on button "查 询" at bounding box center [163, 34] width 19 height 9
click at [268, 83] on form "会员账号 993380 会员姓名 迪恒利 账号余额 79.00 操作类型 彩金加款 彩金扣款 金额 确 定" at bounding box center [196, 100] width 231 height 104
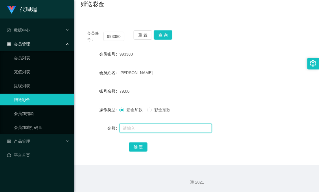
click at [144, 124] on input "text" at bounding box center [166, 128] width 93 height 9
type input "8"
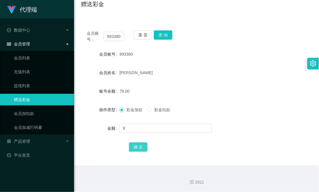
click at [140, 151] on button "确 定" at bounding box center [138, 146] width 19 height 9
drag, startPoint x: 173, startPoint y: 102, endPoint x: 242, endPoint y: 97, distance: 69.4
click at [173, 101] on form "会员账号 993380 会员姓名 迪恒利 账号余额 87.00 操作类型 彩金加款 彩金扣款 金额 确 定" at bounding box center [196, 100] width 231 height 104
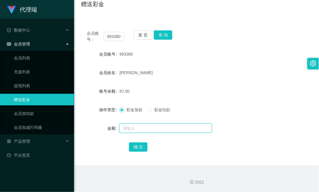
click at [138, 125] on input "text" at bounding box center [166, 128] width 93 height 9
type input "5"
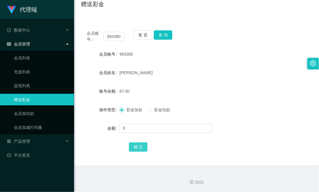
click at [135, 145] on button "确 定" at bounding box center [138, 146] width 19 height 9
click at [160, 35] on button "查 询" at bounding box center [163, 34] width 19 height 9
click at [162, 41] on div "重 置 查 询" at bounding box center [153, 36] width 38 height 12
click at [163, 38] on button "查 询" at bounding box center [163, 34] width 19 height 9
click at [209, 50] on div "993380" at bounding box center [187, 54] width 135 height 12
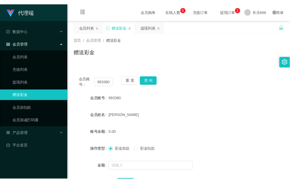
scroll to position [0, 0]
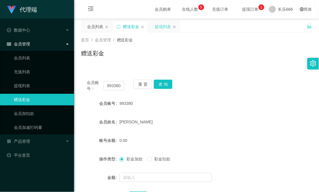
click at [161, 30] on div "提现列表" at bounding box center [163, 26] width 16 height 11
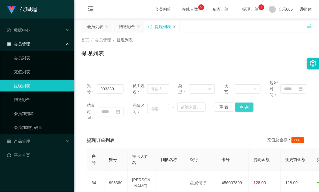
click at [241, 107] on button "查 询" at bounding box center [244, 106] width 19 height 9
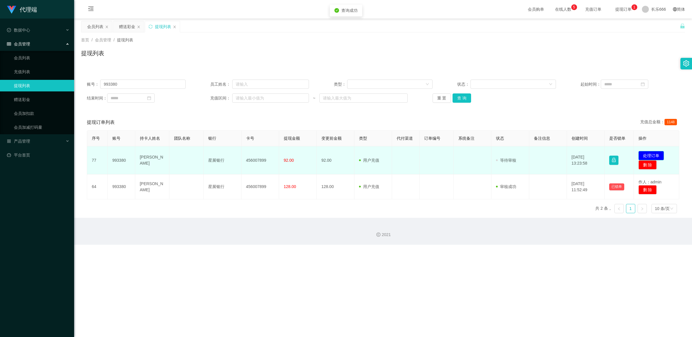
click at [319, 153] on button "处理订单" at bounding box center [650, 155] width 25 height 9
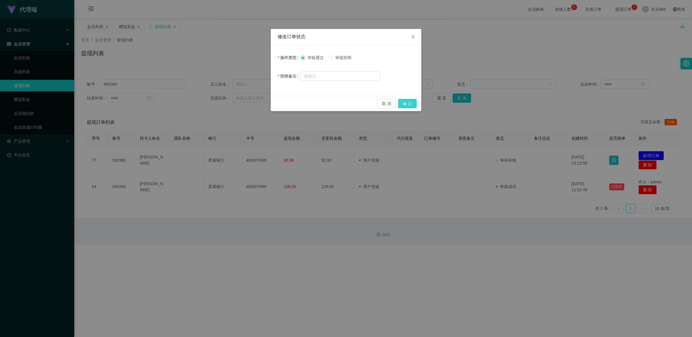
click at [319, 103] on button "确 定" at bounding box center [407, 103] width 19 height 9
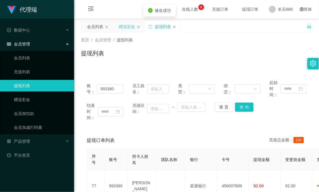
click at [124, 28] on div "赠送彩金" at bounding box center [127, 26] width 16 height 11
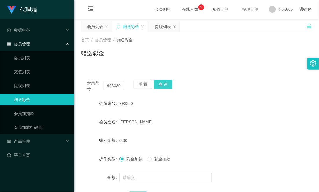
click at [163, 86] on button "查 询" at bounding box center [163, 84] width 19 height 9
click at [224, 94] on div "会员账号： 993380 重 置 查 询 会员账号 993380 会员姓名 迪恒利 账号余额 0.00 操作类型 彩金加款 彩金扣款 金额 确 定" at bounding box center [196, 144] width 231 height 141
drag, startPoint x: 234, startPoint y: 85, endPoint x: 304, endPoint y: 1, distance: 110.0
click at [234, 85] on div "会员账号： 993380 重 置 查 询" at bounding box center [196, 86] width 231 height 12
click at [277, 80] on div "会员账号： 993380 重 置 查 询" at bounding box center [196, 86] width 231 height 12
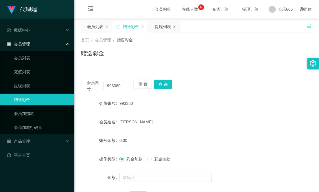
drag, startPoint x: 208, startPoint y: 86, endPoint x: 188, endPoint y: 83, distance: 21.0
click at [208, 86] on div "会员账号： 993380 重 置 查 询" at bounding box center [196, 86] width 231 height 12
click at [168, 86] on button "查 询" at bounding box center [163, 84] width 19 height 9
click at [156, 86] on button "查 询" at bounding box center [163, 84] width 19 height 9
click at [240, 72] on div "会员账号： 993380 重 置 查 询 会员账号 993380 会员姓名 迪恒利 账号余额 0.00 操作类型 彩金加款 彩金扣款 金额 确 定" at bounding box center [196, 141] width 231 height 148
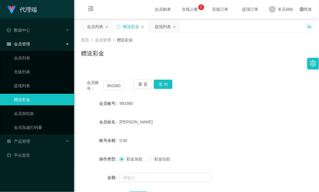
click at [242, 70] on div "会员账号： 993380 重 置 查 询 会员账号 993380 会员姓名 迪恒利 账号余额 0.00 操作类型 彩金加款 彩金扣款 金额 确 定" at bounding box center [196, 141] width 231 height 148
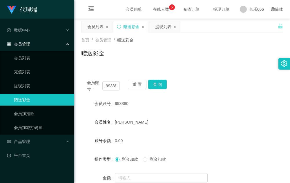
scroll to position [36, 0]
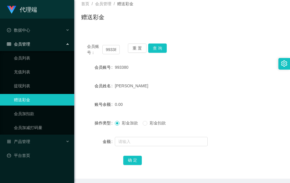
click at [217, 74] on form "会员账号 993380 会员姓名 迪恒利 账号余额 0.00 操作类型 彩金加款 彩金扣款 金额 确 定" at bounding box center [182, 113] width 202 height 104
drag, startPoint x: 257, startPoint y: 40, endPoint x: 264, endPoint y: 41, distance: 7.0
click at [257, 40] on div "会员账号： 993380 重 置 查 询 会员账号 993380 会员姓名 迪恒利 账号余额 0.00 操作类型 彩金加款 彩金扣款 金额 确 定" at bounding box center [182, 108] width 202 height 141
click at [252, 49] on div "会员账号： 993380 重 置 查 询" at bounding box center [182, 49] width 202 height 12
click at [164, 144] on input "text" at bounding box center [161, 141] width 93 height 9
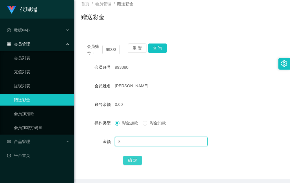
type input "8"
click at [139, 160] on button "确 定" at bounding box center [132, 159] width 19 height 9
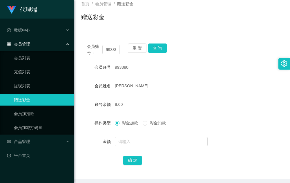
click at [232, 48] on div "会员账号： 993380 重 置 查 询" at bounding box center [182, 49] width 202 height 12
drag, startPoint x: 259, startPoint y: 55, endPoint x: 263, endPoint y: 47, distance: 9.7
click at [259, 55] on div "会员账号： 993380 重 置 查 询" at bounding box center [182, 49] width 202 height 12
drag, startPoint x: 245, startPoint y: 48, endPoint x: 284, endPoint y: 54, distance: 39.4
click at [246, 48] on div "会员账号： 993380 重 置 查 询" at bounding box center [182, 49] width 202 height 12
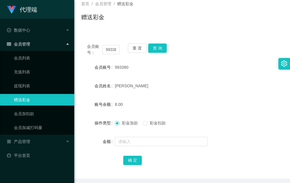
click at [244, 44] on div "会员账号： 993380 重 置 查 询" at bounding box center [182, 49] width 202 height 12
click at [258, 80] on div "会员姓名 迪恒利" at bounding box center [182, 86] width 202 height 12
drag, startPoint x: 273, startPoint y: 111, endPoint x: 289, endPoint y: 114, distance: 16.5
click at [274, 111] on form "会员账号 993380 会员姓名 迪恒利 账号余额 8.00 操作类型 彩金加款 彩金扣款 金额 确 定" at bounding box center [182, 113] width 202 height 104
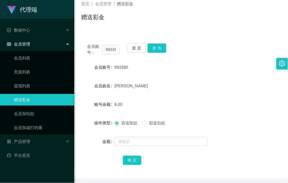
click at [268, 80] on div "会员姓名 迪恒利" at bounding box center [180, 86] width 199 height 12
click at [187, 20] on div "赠送彩金" at bounding box center [180, 19] width 199 height 13
click at [222, 96] on form "会员账号 993380 会员姓名 迪恒利 账号余额 8.00 操作类型 彩金加款 彩金扣款 金额 确 定" at bounding box center [180, 113] width 199 height 104
click at [162, 48] on button "查 询" at bounding box center [156, 47] width 19 height 9
drag, startPoint x: 200, startPoint y: 75, endPoint x: 281, endPoint y: 94, distance: 83.7
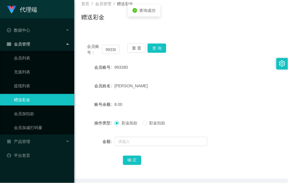
click at [200, 76] on form "会员账号 993380 会员姓名 迪恒利 账号余额 8.00 操作类型 彩金加款 彩金扣款 金额 确 定" at bounding box center [180, 113] width 199 height 104
drag, startPoint x: 233, startPoint y: 53, endPoint x: 256, endPoint y: 55, distance: 22.4
click at [235, 53] on div "会员账号： 993380 重 置 查 询" at bounding box center [180, 49] width 199 height 12
click at [209, 90] on div "迪恒利" at bounding box center [172, 86] width 116 height 12
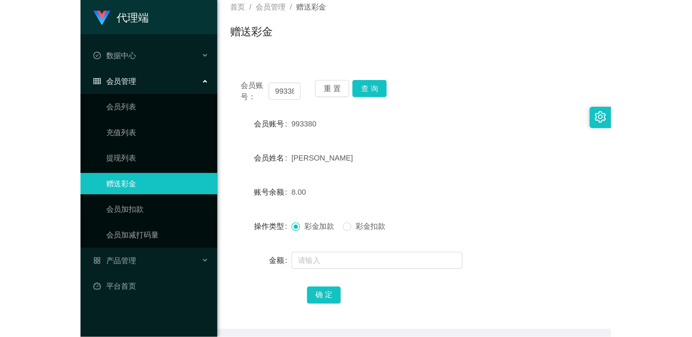
scroll to position [58, 0]
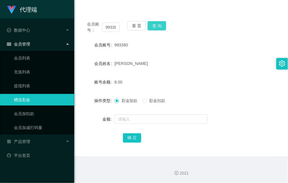
click at [157, 25] on button "查 询" at bounding box center [156, 25] width 19 height 9
drag, startPoint x: 237, startPoint y: 118, endPoint x: 285, endPoint y: 105, distance: 50.3
click at [237, 117] on div "金额" at bounding box center [180, 119] width 199 height 12
drag, startPoint x: 188, startPoint y: 75, endPoint x: 182, endPoint y: 75, distance: 6.7
click at [182, 75] on form "会员账号 993380 会员姓名 迪恒利 账号余额 8.00 操作类型 彩金加款 彩金扣款 金额 确 定" at bounding box center [180, 91] width 199 height 104
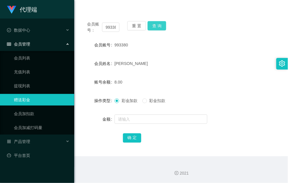
click at [159, 28] on button "查 询" at bounding box center [156, 25] width 19 height 9
click at [218, 52] on form "会员账号 993380 会员姓名 迪恒利 账号余额 8.00 操作类型 彩金加款 彩金扣款 金额 确 定" at bounding box center [180, 91] width 199 height 104
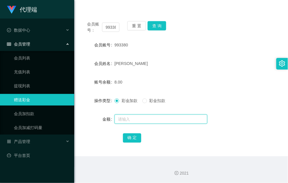
click at [147, 119] on input "text" at bounding box center [160, 118] width 93 height 9
type input "8"
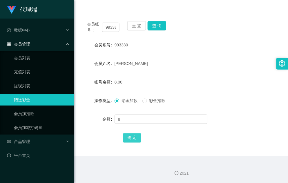
click at [133, 135] on button "确 定" at bounding box center [132, 137] width 19 height 9
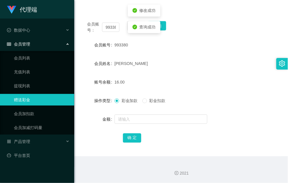
click at [190, 91] on form "会员账号 993380 会员姓名 迪恒利 账号余额 16.00 操作类型 彩金加款 彩金扣款 金额 确 定" at bounding box center [180, 91] width 199 height 104
click at [157, 29] on button "查 询" at bounding box center [156, 25] width 19 height 9
drag, startPoint x: 157, startPoint y: 57, endPoint x: 158, endPoint y: 41, distance: 16.9
click at [157, 57] on form "会员账号 993380 会员姓名 迪恒利 账号余额 16.00 操作类型 彩金加款 彩金扣款 金额 确 定" at bounding box center [180, 91] width 199 height 104
click at [160, 28] on button "查 询" at bounding box center [156, 25] width 19 height 9
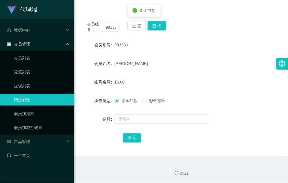
drag, startPoint x: 184, startPoint y: 58, endPoint x: 279, endPoint y: 69, distance: 95.0
click at [186, 59] on div "迪恒利" at bounding box center [172, 64] width 116 height 12
drag, startPoint x: 241, startPoint y: 56, endPoint x: 286, endPoint y: 67, distance: 46.1
click at [241, 56] on form "会员账号 993380 会员姓名 迪恒利 账号余额 16.00 操作类型 彩金加款 彩金扣款 金额 确 定" at bounding box center [180, 91] width 199 height 104
drag, startPoint x: 203, startPoint y: 98, endPoint x: 207, endPoint y: 96, distance: 4.3
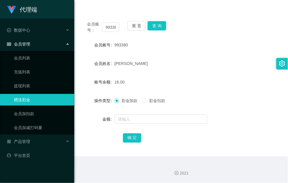
click at [204, 98] on div "彩金加款 彩金扣款" at bounding box center [172, 101] width 116 height 12
click at [205, 72] on form "会员账号 993380 会员姓名 迪恒利 账号余额 16.00 操作类型 彩金加款 彩金扣款 金额 确 定" at bounding box center [180, 91] width 199 height 104
click at [158, 24] on button "查 询" at bounding box center [156, 25] width 19 height 9
drag, startPoint x: 212, startPoint y: 55, endPoint x: 277, endPoint y: 71, distance: 67.6
click at [212, 56] on form "会员账号 993380 会员姓名 迪恒利 账号余额 16.00 操作类型 彩金加款 彩金扣款 金额 确 定" at bounding box center [180, 91] width 199 height 104
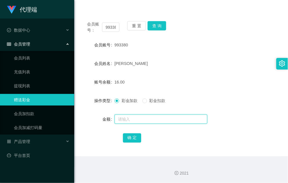
click at [125, 116] on input "text" at bounding box center [160, 118] width 93 height 9
type input "5"
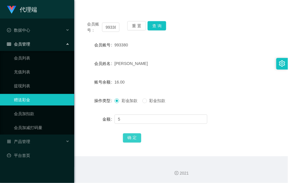
click at [128, 137] on button "确 定" at bounding box center [132, 137] width 19 height 9
drag, startPoint x: 192, startPoint y: 57, endPoint x: 170, endPoint y: 67, distance: 24.3
click at [191, 57] on form "会员账号 993380 会员姓名 迪恒利 账号余额 21.00 操作类型 彩金加款 彩金扣款 金额 确 定" at bounding box center [180, 91] width 199 height 104
click at [160, 29] on button "查 询" at bounding box center [156, 25] width 19 height 9
drag, startPoint x: 166, startPoint y: 65, endPoint x: 161, endPoint y: 41, distance: 25.0
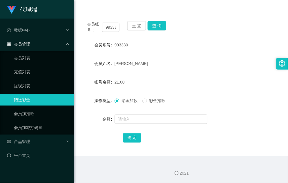
click at [166, 65] on div "迪恒利" at bounding box center [172, 64] width 116 height 12
click at [155, 25] on button "查 询" at bounding box center [156, 25] width 19 height 9
click at [219, 67] on div "迪恒利" at bounding box center [172, 64] width 116 height 12
click at [152, 85] on div "21.00" at bounding box center [172, 82] width 116 height 12
click at [158, 28] on button "查 询" at bounding box center [156, 25] width 19 height 9
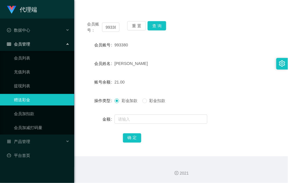
click at [158, 28] on div "重 置 查 询" at bounding box center [143, 27] width 32 height 12
drag, startPoint x: 158, startPoint y: 28, endPoint x: 222, endPoint y: 91, distance: 90.7
click at [220, 91] on form "会员账号 993380 会员姓名 迪恒利 账号余额 21.00 操作类型 彩金加款 彩金扣款 金额 确 定" at bounding box center [180, 91] width 199 height 104
drag, startPoint x: 225, startPoint y: 64, endPoint x: 287, endPoint y: 1, distance: 88.9
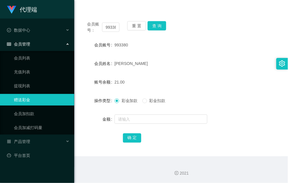
click at [225, 64] on div "迪恒利" at bounding box center [172, 64] width 116 height 12
click at [261, 92] on form "会员账号 993380 会员姓名 迪恒利 账号余额 21.00 操作类型 彩金加款 彩金扣款 金额 确 定" at bounding box center [180, 91] width 199 height 104
click at [229, 73] on form "会员账号 993380 会员姓名 迪恒利 账号余额 21.00 操作类型 彩金加款 彩金扣款 金额 确 定" at bounding box center [180, 91] width 199 height 104
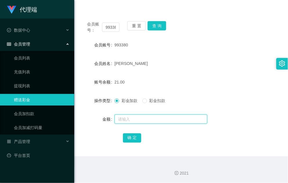
click at [154, 120] on input "text" at bounding box center [160, 118] width 93 height 9
type input "8"
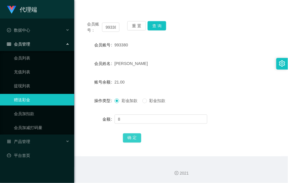
click at [136, 134] on button "确 定" at bounding box center [132, 137] width 19 height 9
click at [262, 101] on div "操作类型 彩金加款 彩金扣款" at bounding box center [180, 101] width 199 height 12
click at [220, 69] on form "会员账号 993380 会员姓名 迪恒利 账号余额 29.00 操作类型 彩金加款 彩金扣款 金额 确 定" at bounding box center [180, 91] width 199 height 104
drag, startPoint x: 170, startPoint y: 47, endPoint x: 173, endPoint y: 37, distance: 10.4
click at [171, 48] on div "993380" at bounding box center [172, 45] width 116 height 12
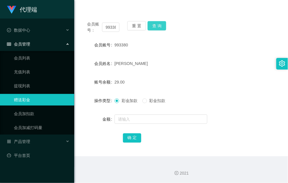
click at [149, 26] on button "查 询" at bounding box center [156, 25] width 19 height 9
click at [159, 28] on button "查 询" at bounding box center [156, 25] width 19 height 9
click at [207, 76] on div "29.00" at bounding box center [172, 82] width 116 height 12
click at [193, 70] on form "会员账号 993380 会员姓名 迪恒利 账号余额 29.00 操作类型 彩金加款 彩金扣款 金额 确 定" at bounding box center [180, 91] width 199 height 104
click at [158, 26] on button "查 询" at bounding box center [156, 25] width 19 height 9
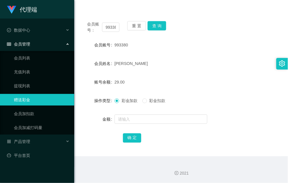
drag, startPoint x: 238, startPoint y: 79, endPoint x: 283, endPoint y: 77, distance: 45.2
click at [241, 79] on div "账号余额 29.00" at bounding box center [180, 82] width 199 height 12
drag, startPoint x: 230, startPoint y: 109, endPoint x: 236, endPoint y: 106, distance: 7.1
click at [230, 109] on form "会员账号 993380 会员姓名 迪恒利 账号余额 29.00 操作类型 彩金加款 彩金扣款 金额 确 定" at bounding box center [180, 91] width 199 height 104
click at [207, 64] on div "迪恒利" at bounding box center [172, 64] width 116 height 12
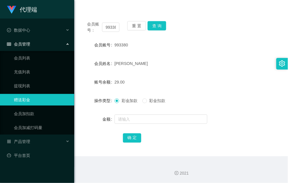
click at [158, 30] on div "会员账号： 993380 重 置 查 询" at bounding box center [180, 27] width 199 height 12
click at [158, 28] on button "查 询" at bounding box center [156, 25] width 19 height 9
click at [194, 44] on div "993380" at bounding box center [172, 45] width 116 height 12
click at [235, 85] on div "账号余额 29.00" at bounding box center [180, 82] width 199 height 12
click at [160, 27] on button "查 询" at bounding box center [156, 25] width 19 height 9
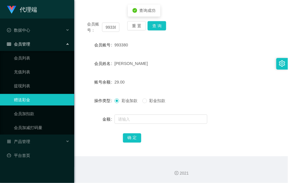
drag, startPoint x: 201, startPoint y: 73, endPoint x: 223, endPoint y: 79, distance: 23.4
click at [202, 73] on form "会员账号 993380 会员姓名 迪恒利 账号余额 29.00 操作类型 彩金加款 彩金扣款 金额 确 定" at bounding box center [180, 91] width 199 height 104
click at [256, 112] on form "会员账号 993380 会员姓名 迪恒利 账号余额 29.00 操作类型 彩金加款 彩金扣款 金额 确 定" at bounding box center [180, 91] width 199 height 104
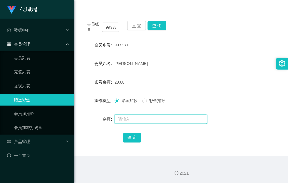
drag, startPoint x: 159, startPoint y: 123, endPoint x: 159, endPoint y: 119, distance: 3.8
click at [159, 122] on input "text" at bounding box center [160, 118] width 93 height 9
type input "8"
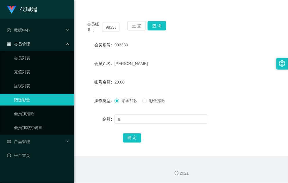
click at [139, 142] on div "确 定" at bounding box center [181, 138] width 116 height 12
click at [137, 138] on button "确 定" at bounding box center [132, 137] width 19 height 9
click at [194, 87] on div "37.00" at bounding box center [172, 82] width 116 height 12
click at [219, 41] on div "993380" at bounding box center [172, 45] width 116 height 12
click at [229, 112] on form "会员账号 993380 会员姓名 迪恒利 账号余额 37.00 操作类型 彩金加款 彩金扣款 金额 确 定" at bounding box center [180, 91] width 199 height 104
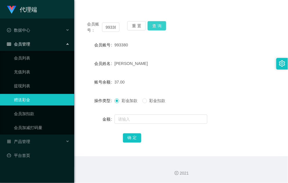
click at [158, 26] on button "查 询" at bounding box center [156, 25] width 19 height 9
click at [196, 67] on div "迪恒利" at bounding box center [172, 64] width 116 height 12
drag, startPoint x: 230, startPoint y: 103, endPoint x: 238, endPoint y: 75, distance: 29.4
click at [231, 102] on div "操作类型 彩金加款 彩金扣款" at bounding box center [180, 101] width 199 height 12
click at [188, 59] on div "迪恒利" at bounding box center [172, 64] width 116 height 12
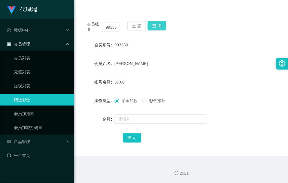
click at [158, 27] on button "查 询" at bounding box center [156, 25] width 19 height 9
click at [203, 59] on div "迪恒利" at bounding box center [172, 64] width 116 height 12
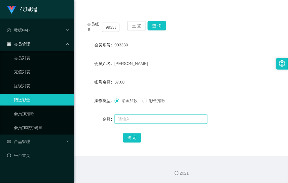
click at [163, 118] on input "text" at bounding box center [160, 118] width 93 height 9
type input "8"
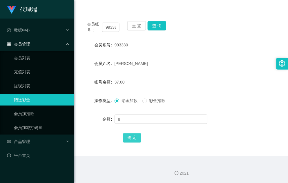
click at [126, 133] on button "确 定" at bounding box center [132, 137] width 19 height 9
drag, startPoint x: 200, startPoint y: 92, endPoint x: 186, endPoint y: 77, distance: 20.7
click at [200, 92] on form "会员账号 993380 会员姓名 迪恒利 账号余额 45.00 操作类型 彩金加款 彩金扣款 金额 确 定" at bounding box center [180, 91] width 199 height 104
click at [225, 115] on div at bounding box center [172, 119] width 116 height 12
click at [161, 28] on button "查 询" at bounding box center [156, 25] width 19 height 9
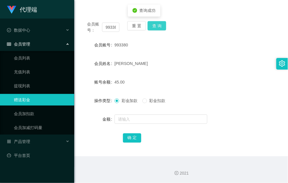
click at [160, 26] on button "查 询" at bounding box center [156, 25] width 19 height 9
click at [214, 72] on form "会员账号 993380 会员姓名 迪恒利 账号余额 45.00 操作类型 彩金加款 彩金扣款 金额 确 定" at bounding box center [180, 91] width 199 height 104
click at [185, 77] on div "45.00" at bounding box center [172, 82] width 116 height 12
click at [151, 29] on button "查 询" at bounding box center [156, 25] width 19 height 9
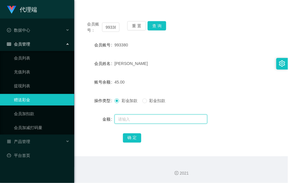
click at [137, 116] on input "text" at bounding box center [160, 118] width 93 height 9
type input "8"
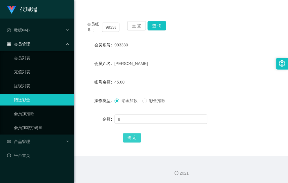
click at [125, 138] on button "确 定" at bounding box center [132, 137] width 19 height 9
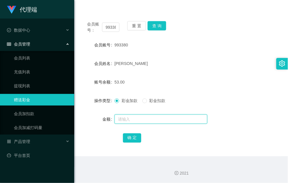
click at [164, 122] on input "text" at bounding box center [160, 118] width 93 height 9
type input "4"
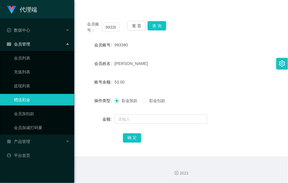
click at [154, 32] on div "重 置 查 询" at bounding box center [143, 27] width 32 height 12
click at [159, 28] on button "查 询" at bounding box center [156, 25] width 19 height 9
drag, startPoint x: 195, startPoint y: 74, endPoint x: 177, endPoint y: 67, distance: 19.8
click at [195, 74] on form "会员账号 993380 会员姓名 迪恒利 账号余额 53.00 操作类型 彩金加款 彩金扣款 金额 确 定" at bounding box center [180, 91] width 199 height 104
click at [155, 18] on div "会员账号： 993380 重 置 查 询 会员账号 993380 会员姓名 迪恒利 账号余额 53.00 操作类型 彩金加款 彩金扣款 金额 确 定" at bounding box center [180, 85] width 199 height 141
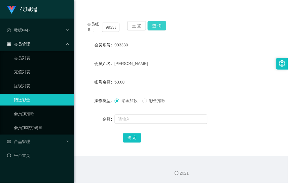
click at [161, 26] on button "查 询" at bounding box center [156, 25] width 19 height 9
click at [161, 26] on div "会员账号： 993380 重 置 查 询" at bounding box center [180, 27] width 199 height 12
drag, startPoint x: 161, startPoint y: 26, endPoint x: 231, endPoint y: 28, distance: 70.4
click at [199, 48] on div "993380" at bounding box center [172, 45] width 116 height 12
drag, startPoint x: 237, startPoint y: 104, endPoint x: 239, endPoint y: 100, distance: 3.6
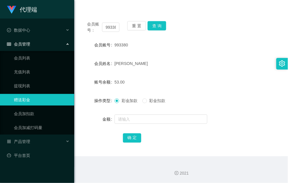
click at [237, 104] on div "操作类型 彩金加款 彩金扣款" at bounding box center [180, 101] width 199 height 12
click at [159, 21] on button "查 询" at bounding box center [156, 25] width 19 height 9
click at [151, 26] on button "查 询" at bounding box center [156, 25] width 19 height 9
click at [200, 60] on div "迪恒利" at bounding box center [172, 64] width 116 height 12
click at [145, 114] on div at bounding box center [172, 119] width 116 height 12
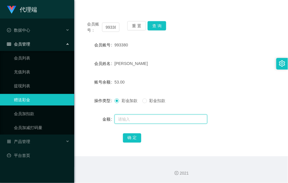
click at [147, 115] on input "text" at bounding box center [160, 118] width 93 height 9
type input "8"
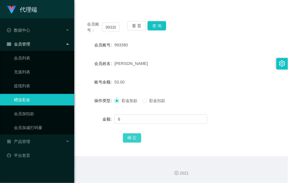
click at [132, 136] on button "确 定" at bounding box center [132, 137] width 19 height 9
click at [229, 93] on form "会员账号 993380 会员姓名 迪恒利 账号余额 61.00 操作类型 彩金加款 彩金扣款 金额 确 定" at bounding box center [180, 91] width 199 height 104
click at [184, 78] on div "61.00" at bounding box center [172, 82] width 116 height 12
drag, startPoint x: 191, startPoint y: 100, endPoint x: 194, endPoint y: 99, distance: 3.7
click at [192, 99] on div "彩金加款 彩金扣款" at bounding box center [172, 101] width 116 height 12
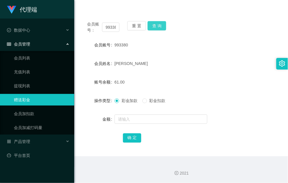
click at [153, 24] on button "查 询" at bounding box center [156, 25] width 19 height 9
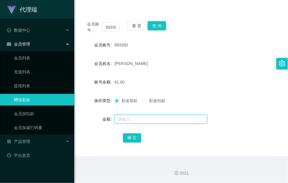
click at [131, 116] on input "text" at bounding box center [160, 118] width 93 height 9
type input "8"
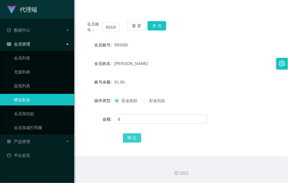
click at [135, 138] on button "确 定" at bounding box center [132, 137] width 19 height 9
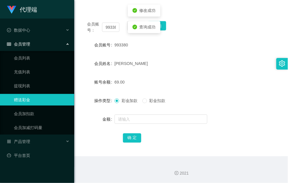
click at [178, 93] on form "会员账号 993380 会员姓名 迪恒利 账号余额 69.00 操作类型 彩金加款 彩金扣款 金额 确 定" at bounding box center [180, 91] width 199 height 104
drag, startPoint x: 220, startPoint y: 85, endPoint x: 222, endPoint y: 74, distance: 11.1
click at [220, 85] on div "69.00" at bounding box center [172, 82] width 116 height 12
click at [199, 76] on div "69.00" at bounding box center [172, 82] width 116 height 12
click at [208, 70] on form "会员账号 993380 会员姓名 迪恒利 账号余额 69.00 操作类型 彩金加款 彩金扣款 金额 确 定" at bounding box center [180, 91] width 199 height 104
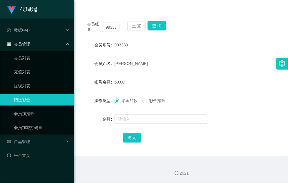
click at [239, 80] on div "账号余额 69.00" at bounding box center [180, 82] width 199 height 12
drag, startPoint x: 212, startPoint y: 71, endPoint x: 283, endPoint y: 72, distance: 70.9
click at [214, 71] on form "会员账号 993380 会员姓名 迪恒利 账号余额 69.00 操作类型 彩金加款 彩金扣款 金额 确 定" at bounding box center [180, 91] width 199 height 104
click at [242, 76] on div "账号余额 69.00" at bounding box center [180, 82] width 199 height 12
click at [203, 96] on div "彩金加款 彩金扣款" at bounding box center [172, 101] width 116 height 12
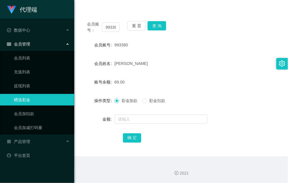
click at [250, 93] on form "会员账号 993380 会员姓名 迪恒利 账号余额 69.00 操作类型 彩金加款 彩金扣款 金额 确 定" at bounding box center [180, 91] width 199 height 104
drag, startPoint x: 264, startPoint y: 93, endPoint x: 287, endPoint y: 78, distance: 27.4
click at [264, 93] on form "会员账号 993380 会员姓名 迪恒利 账号余额 69.00 操作类型 彩金加款 彩金扣款 金额 确 定" at bounding box center [180, 91] width 199 height 104
drag, startPoint x: 189, startPoint y: 97, endPoint x: 276, endPoint y: 80, distance: 88.4
click at [192, 97] on div "彩金加款 彩金扣款" at bounding box center [172, 101] width 116 height 12
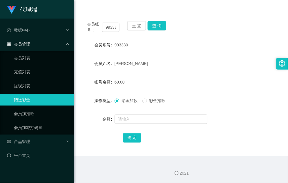
click at [131, 113] on div at bounding box center [172, 119] width 116 height 12
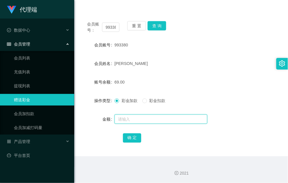
click at [134, 116] on input "text" at bounding box center [160, 118] width 93 height 9
type input "8"
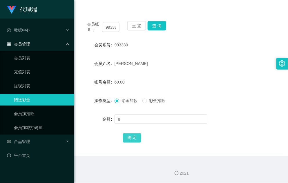
click at [125, 137] on button "确 定" at bounding box center [132, 137] width 19 height 9
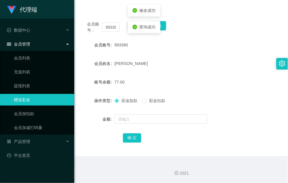
drag, startPoint x: 188, startPoint y: 86, endPoint x: 277, endPoint y: 72, distance: 89.2
click at [192, 86] on div "77.00" at bounding box center [172, 82] width 116 height 12
click at [219, 80] on div "77.00" at bounding box center [172, 82] width 116 height 12
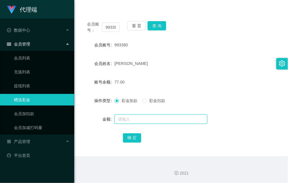
click at [143, 121] on input "text" at bounding box center [160, 118] width 93 height 9
type input "8"
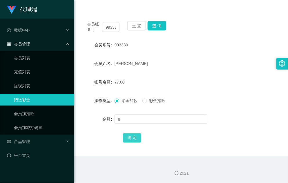
click at [133, 137] on button "确 定" at bounding box center [132, 137] width 19 height 9
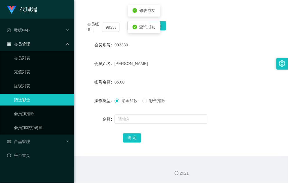
click at [207, 93] on form "会员账号 993380 会员姓名 迪恒利 账号余额 85.00 操作类型 彩金加款 彩金扣款 金额 确 定" at bounding box center [180, 91] width 199 height 104
click at [157, 24] on button "查 询" at bounding box center [156, 25] width 19 height 9
drag, startPoint x: 156, startPoint y: 24, endPoint x: 158, endPoint y: 27, distance: 3.5
click at [156, 24] on button "查 询" at bounding box center [156, 25] width 19 height 9
click at [156, 22] on button "查 询" at bounding box center [156, 25] width 19 height 9
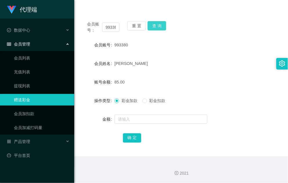
drag, startPoint x: 161, startPoint y: 28, endPoint x: 167, endPoint y: 34, distance: 9.0
click at [161, 28] on button "查 询" at bounding box center [156, 25] width 19 height 9
click at [161, 25] on button "查 询" at bounding box center [156, 25] width 19 height 9
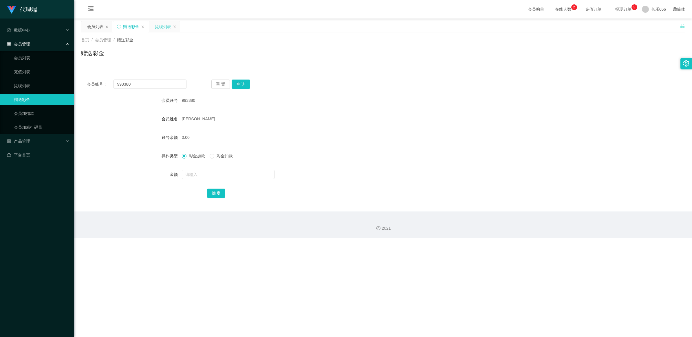
click at [164, 28] on div "提现列表" at bounding box center [163, 26] width 16 height 11
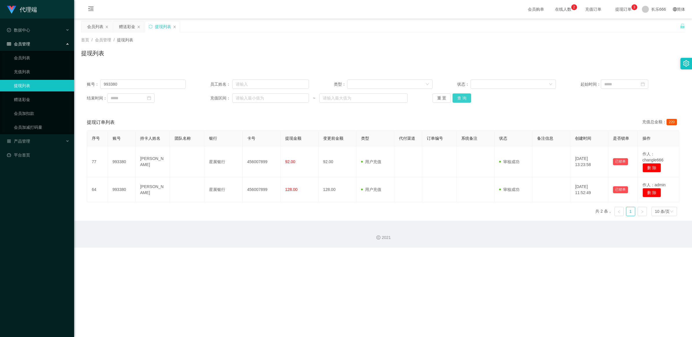
click at [319, 99] on button "查 询" at bounding box center [462, 98] width 19 height 9
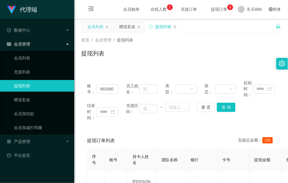
drag, startPoint x: 91, startPoint y: 27, endPoint x: 87, endPoint y: 26, distance: 3.8
click at [91, 27] on div "会员列表" at bounding box center [95, 26] width 16 height 11
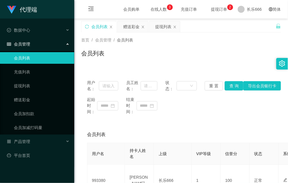
drag, startPoint x: 243, startPoint y: 60, endPoint x: 225, endPoint y: 55, distance: 18.0
click at [243, 60] on div "会员列表" at bounding box center [180, 55] width 199 height 13
click at [129, 28] on div "赠送彩金" at bounding box center [131, 26] width 16 height 11
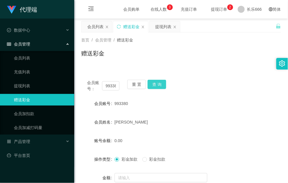
click at [157, 85] on button "查 询" at bounding box center [156, 84] width 19 height 9
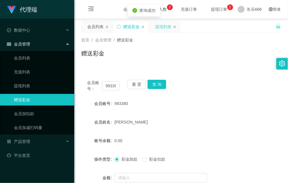
click at [158, 28] on div "提现列表" at bounding box center [163, 26] width 16 height 11
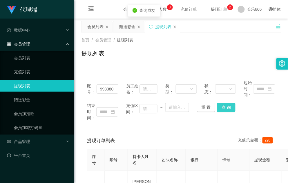
click at [222, 107] on button "查 询" at bounding box center [226, 106] width 19 height 9
click at [123, 28] on div "赠送彩金" at bounding box center [127, 26] width 16 height 11
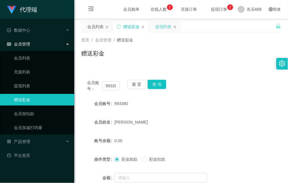
click at [161, 30] on div "提现列表" at bounding box center [163, 26] width 16 height 11
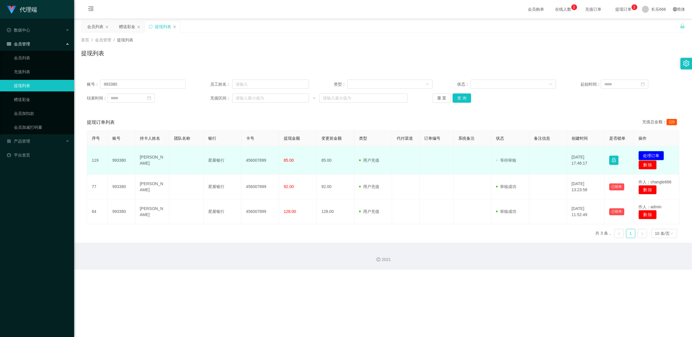
click at [319, 151] on button "处理订单" at bounding box center [650, 155] width 25 height 9
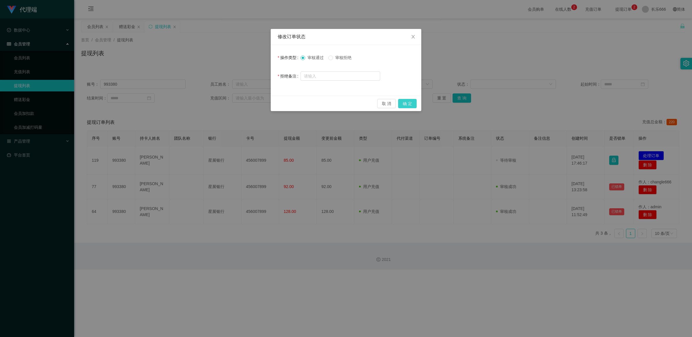
click at [319, 102] on button "确 定" at bounding box center [407, 103] width 19 height 9
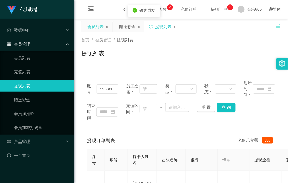
click at [99, 28] on div "会员列表" at bounding box center [95, 26] width 16 height 11
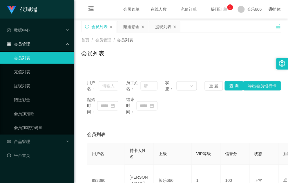
click at [250, 54] on div "会员列表" at bounding box center [180, 55] width 199 height 13
click at [135, 30] on div "赠送彩金" at bounding box center [131, 26] width 16 height 11
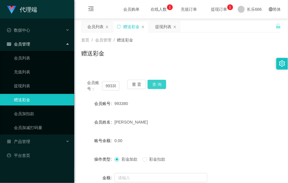
click at [160, 83] on button "查 询" at bounding box center [156, 84] width 19 height 9
drag, startPoint x: 153, startPoint y: 125, endPoint x: 138, endPoint y: 138, distance: 18.9
click at [153, 125] on div "迪恒利" at bounding box center [172, 122] width 116 height 12
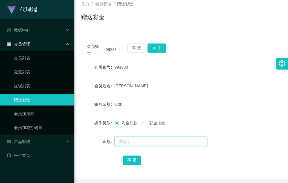
click at [144, 142] on input "text" at bounding box center [160, 141] width 93 height 9
type input "5"
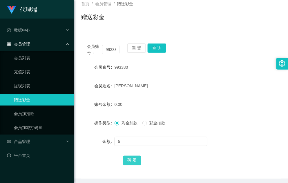
click at [135, 157] on button "确 定" at bounding box center [132, 159] width 19 height 9
click at [192, 92] on form "会员账号 993380 会员姓名 迪恒利 账号余额 5.00 操作类型 彩金加款 彩金扣款 金额 确 定" at bounding box center [180, 113] width 199 height 104
click at [157, 51] on button "查 询" at bounding box center [156, 47] width 19 height 9
click at [239, 91] on form "会员账号 993380 会员姓名 迪恒利 账号余额 5.00 操作类型 彩金加款 彩金扣款 金额 确 定" at bounding box center [180, 113] width 199 height 104
drag, startPoint x: 200, startPoint y: 113, endPoint x: 209, endPoint y: 111, distance: 9.2
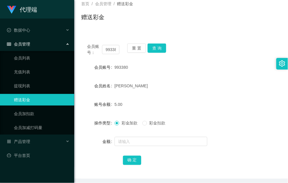
click at [200, 113] on form "会员账号 993380 会员姓名 迪恒利 账号余额 5.00 操作类型 彩金加款 彩金扣款 金额 确 定" at bounding box center [180, 113] width 199 height 104
click at [150, 138] on input "text" at bounding box center [160, 141] width 93 height 9
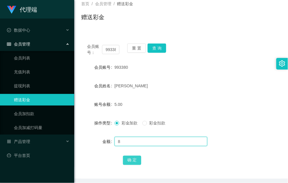
type input "8"
drag, startPoint x: 131, startPoint y: 158, endPoint x: 167, endPoint y: 143, distance: 39.0
click at [131, 158] on button "确 定" at bounding box center [132, 159] width 19 height 9
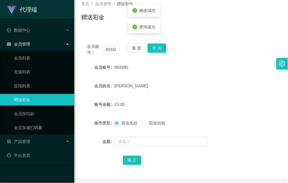
drag, startPoint x: 208, startPoint y: 94, endPoint x: 282, endPoint y: 76, distance: 75.9
click at [209, 93] on form "会员账号 993380 会员姓名 迪恒利 账号余额 13.00 操作类型 彩金加款 彩金扣款 金额 确 定" at bounding box center [180, 113] width 199 height 104
click at [245, 106] on div "账号余额 13.00" at bounding box center [180, 104] width 199 height 12
drag, startPoint x: 239, startPoint y: 68, endPoint x: 236, endPoint y: 67, distance: 3.3
click at [239, 68] on div "会员账号 993380" at bounding box center [180, 67] width 199 height 12
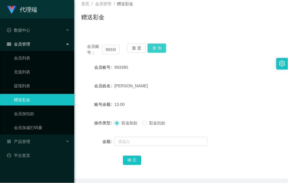
click at [149, 45] on button "查 询" at bounding box center [156, 47] width 19 height 9
click at [211, 89] on div "迪恒利" at bounding box center [172, 86] width 116 height 12
click at [156, 47] on button "查 询" at bounding box center [156, 47] width 19 height 9
click at [156, 49] on button "查 询" at bounding box center [156, 47] width 19 height 9
click at [157, 50] on div "重 置 查 询" at bounding box center [143, 49] width 32 height 12
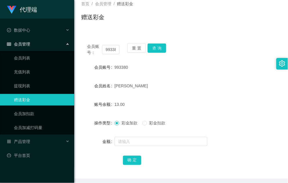
click at [206, 92] on form "会员账号 993380 会员姓名 迪恒利 账号余额 13.00 操作类型 彩金加款 彩金扣款 金额 确 定" at bounding box center [180, 113] width 199 height 104
click at [163, 48] on button "查 询" at bounding box center [156, 47] width 19 height 9
click at [240, 65] on div "会员账号 993380" at bounding box center [180, 67] width 199 height 12
drag, startPoint x: 233, startPoint y: 96, endPoint x: 286, endPoint y: 93, distance: 52.5
click at [233, 96] on form "会员账号 993380 会员姓名 迪恒利 账号余额 13.00 操作类型 彩金加款 彩金扣款 金额 确 定" at bounding box center [180, 113] width 199 height 104
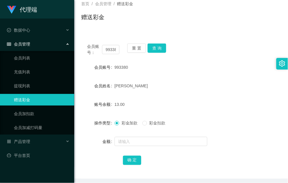
click at [233, 45] on div "会员账号： 993380 重 置 查 询" at bounding box center [180, 49] width 199 height 12
click at [160, 50] on button "查 询" at bounding box center [156, 47] width 19 height 9
click at [210, 53] on div "会员账号： 993380 重 置 查 询" at bounding box center [180, 49] width 199 height 12
click at [178, 137] on input "text" at bounding box center [160, 141] width 93 height 9
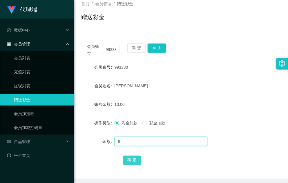
type input "8"
click at [138, 158] on button "确 定" at bounding box center [132, 159] width 19 height 9
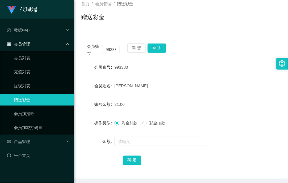
click at [211, 67] on div "993380" at bounding box center [172, 67] width 116 height 12
click at [158, 52] on button "查 询" at bounding box center [156, 47] width 19 height 9
click at [160, 47] on button "查 询" at bounding box center [156, 47] width 19 height 9
click at [160, 47] on div "会员账号： 993380 重 置 查 询" at bounding box center [180, 49] width 199 height 12
drag, startPoint x: 160, startPoint y: 47, endPoint x: 211, endPoint y: 60, distance: 53.0
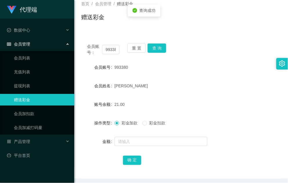
click at [210, 60] on div "会员账号： 993380 重 置 查 询 会员账号 993380 会员姓名 迪恒利 账号余额 21.00 操作类型 彩金加款 彩金扣款 金额 确 定" at bounding box center [180, 108] width 199 height 141
click at [209, 86] on div "迪恒利" at bounding box center [172, 86] width 116 height 12
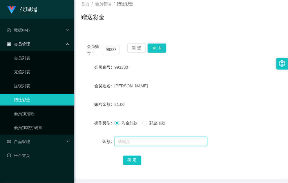
click at [157, 139] on input "text" at bounding box center [160, 141] width 93 height 9
type input "8"
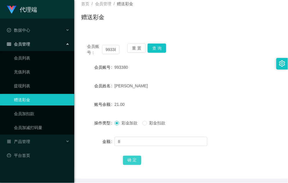
click at [125, 160] on button "确 定" at bounding box center [132, 159] width 19 height 9
click at [226, 71] on div "993380" at bounding box center [172, 67] width 116 height 12
click at [182, 77] on form "会员账号 993380 会员姓名 迪恒利 账号余额 29.00 操作类型 彩金加款 彩金扣款 金额 确 定" at bounding box center [180, 113] width 199 height 104
click at [161, 49] on button "查 询" at bounding box center [156, 47] width 19 height 9
click at [155, 47] on button "查 询" at bounding box center [156, 47] width 19 height 9
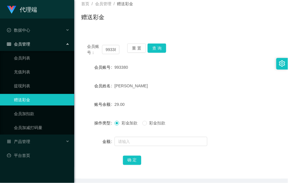
click at [190, 45] on div "会员账号： 993380 重 置 查 询" at bounding box center [180, 49] width 199 height 12
click at [159, 46] on button "查 询" at bounding box center [156, 47] width 19 height 9
click at [272, 96] on form "会员账号 993380 会员姓名 迪恒利 账号余额 29.00 操作类型 彩金加款 彩金扣款 金额 确 定" at bounding box center [180, 113] width 199 height 104
drag, startPoint x: 257, startPoint y: 57, endPoint x: 286, endPoint y: 59, distance: 28.7
click at [257, 57] on div "会员账号： 993380 重 置 查 询 会员账号 993380 会员姓名 迪恒利 账号余额 29.00 操作类型 彩金加款 彩金扣款 金额 确 定" at bounding box center [180, 108] width 199 height 141
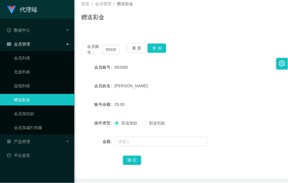
click at [252, 44] on div "会员账号： 993380 重 置 查 询" at bounding box center [180, 49] width 199 height 12
click at [209, 103] on div "29.00" at bounding box center [172, 104] width 116 height 12
click at [161, 50] on button "查 询" at bounding box center [156, 47] width 19 height 9
click at [156, 42] on div "会员账号： 993380 重 置 查 询 会员账号 993380 会员姓名 迪恒利 账号余额 29.00 操作类型 彩金加款 彩金扣款 金额 确 定" at bounding box center [180, 108] width 199 height 141
click at [153, 44] on button "查 询" at bounding box center [156, 47] width 19 height 9
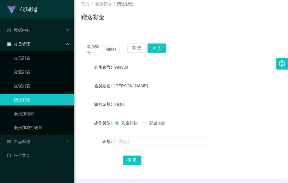
click at [285, 65] on div at bounding box center [282, 64] width 12 height 12
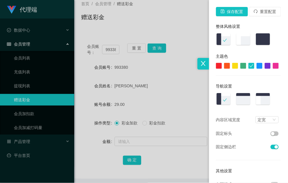
click at [200, 60] on div at bounding box center [203, 64] width 12 height 12
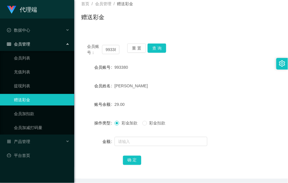
click at [281, 67] on icon "图标： 设置" at bounding box center [282, 63] width 6 height 6
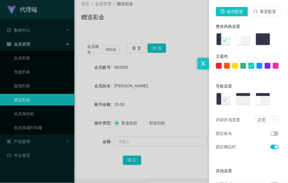
click at [264, 64] on div at bounding box center [267, 66] width 6 height 6
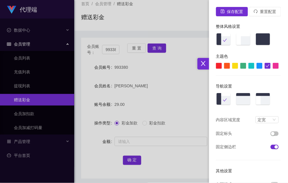
click at [248, 66] on div at bounding box center [251, 66] width 6 height 6
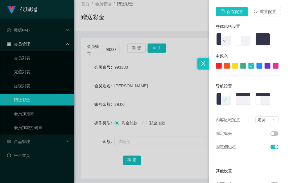
click at [232, 64] on div at bounding box center [235, 66] width 6 height 6
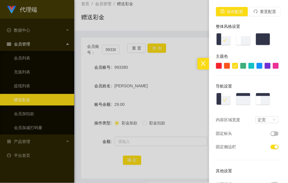
click at [224, 66] on div at bounding box center [227, 66] width 6 height 6
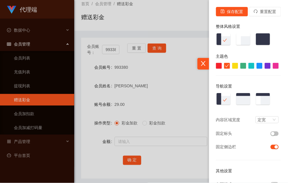
click at [248, 67] on div at bounding box center [251, 66] width 6 height 6
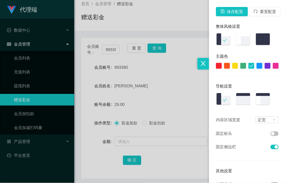
click at [181, 77] on div at bounding box center [144, 91] width 288 height 183
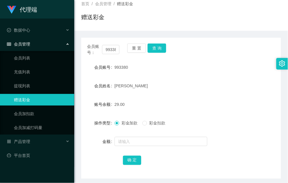
click at [284, 66] on icon "图标： 设置" at bounding box center [282, 63] width 6 height 6
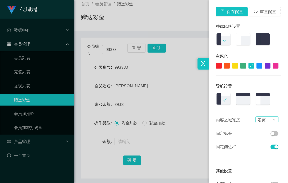
click at [267, 119] on div "定宽" at bounding box center [264, 119] width 14 height 6
click at [267, 130] on li "流式" at bounding box center [266, 129] width 23 height 9
click at [263, 118] on div "流式" at bounding box center [264, 119] width 14 height 6
click at [259, 140] on li "定宽" at bounding box center [266, 138] width 23 height 9
click at [171, 96] on div at bounding box center [144, 91] width 288 height 183
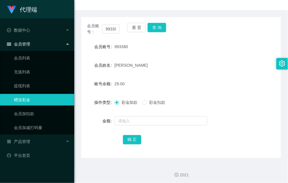
scroll to position [58, 0]
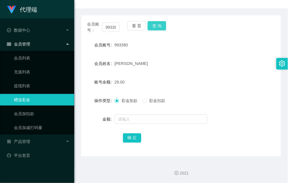
click at [154, 21] on div "会员账号： 993380 重 置 查 询 会员账号 993380 会员姓名 迪恒利 账号余额 29.00 操作类型 彩金加款 彩金扣款 金额 确 定" at bounding box center [180, 85] width 199 height 141
click at [158, 25] on button "查 询" at bounding box center [156, 25] width 19 height 9
drag, startPoint x: 216, startPoint y: 69, endPoint x: 285, endPoint y: 85, distance: 70.0
click at [217, 69] on form "会员账号 993380 会员姓名 迪恒利 账号余额 29.00 操作类型 彩金加款 彩金扣款 金额 确 定" at bounding box center [180, 91] width 199 height 104
drag, startPoint x: 250, startPoint y: 87, endPoint x: 257, endPoint y: 86, distance: 6.8
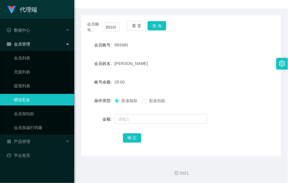
click at [250, 86] on div "账号余额 29.00" at bounding box center [180, 82] width 199 height 12
click at [155, 21] on button "查 询" at bounding box center [156, 25] width 19 height 9
click at [255, 73] on form "会员账号 993380 会员姓名 迪恒利 账号余额 29.00 操作类型 彩金加款 彩金扣款 金额 确 定" at bounding box center [180, 91] width 199 height 104
click at [158, 28] on button "查 询" at bounding box center [156, 25] width 19 height 9
drag, startPoint x: 241, startPoint y: 68, endPoint x: 287, endPoint y: 77, distance: 47.5
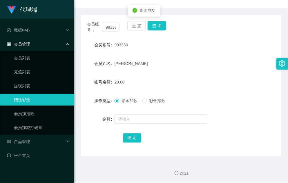
click at [244, 69] on div "会员姓名 迪恒利" at bounding box center [180, 64] width 199 height 12
click at [283, 27] on main "关闭左侧 关闭右侧 关闭其它 刷新页面 会员列表 赠送彩金 提现列表 首页 / 会员管理 / 赠送彩金 / 赠送彩金 会员账号： 993380 重 置 查 询…" at bounding box center [180, 58] width 213 height 196
drag, startPoint x: 165, startPoint y: 21, endPoint x: 160, endPoint y: 26, distance: 7.6
click at [164, 23] on div "会员账号： 993380 重 置 查 询" at bounding box center [180, 27] width 199 height 12
click at [159, 28] on button "查 询" at bounding box center [156, 25] width 19 height 9
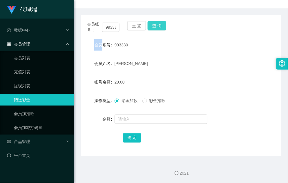
click at [159, 28] on div "会员账号： 993380 重 置 查 询" at bounding box center [180, 27] width 199 height 12
click at [224, 91] on form "会员账号 993380 会员姓名 迪恒利 账号余额 29.00 操作类型 彩金加款 彩金扣款 金额 确 定" at bounding box center [180, 91] width 199 height 104
click at [216, 40] on div "993380" at bounding box center [172, 45] width 116 height 12
drag, startPoint x: 193, startPoint y: 22, endPoint x: 174, endPoint y: 2, distance: 27.6
click at [193, 21] on div "会员账号： 993380 重 置 查 询" at bounding box center [180, 27] width 199 height 12
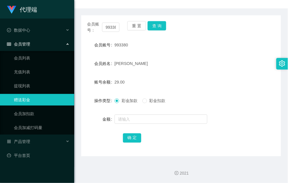
click at [194, 71] on form "会员账号 993380 会员姓名 迪恒利 账号余额 29.00 操作类型 彩金加款 彩金扣款 金额 确 定" at bounding box center [180, 91] width 199 height 104
click at [158, 25] on button "查 询" at bounding box center [156, 25] width 19 height 9
click at [227, 45] on div "993380" at bounding box center [172, 45] width 116 height 12
click at [246, 36] on div "会员账号： 993380 重 置 查 询 会员账号 993380 会员姓名 迪恒利 账号余额 29.00 操作类型 彩金加款 彩金扣款 金额 确 定" at bounding box center [180, 85] width 199 height 141
drag, startPoint x: 267, startPoint y: 85, endPoint x: 268, endPoint y: 79, distance: 6.5
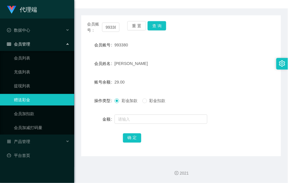
click at [270, 84] on div "账号余额 29.00" at bounding box center [180, 82] width 199 height 12
click at [163, 28] on button "查 询" at bounding box center [156, 25] width 19 height 9
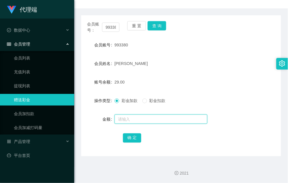
click at [153, 115] on input "text" at bounding box center [160, 118] width 93 height 9
type input "8"
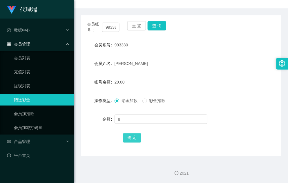
click at [136, 138] on button "确 定" at bounding box center [132, 137] width 19 height 9
click at [160, 23] on button "查 询" at bounding box center [156, 25] width 19 height 9
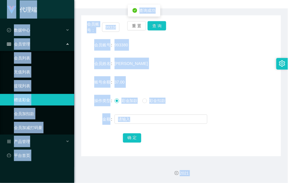
click at [206, 95] on div "彩金加款 彩金扣款" at bounding box center [172, 101] width 116 height 12
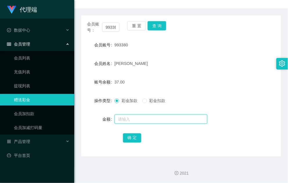
click at [128, 120] on input "text" at bounding box center [160, 118] width 93 height 9
type input "8"
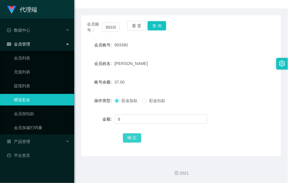
click at [135, 135] on button "确 定" at bounding box center [132, 137] width 19 height 9
drag, startPoint x: 189, startPoint y: 67, endPoint x: 184, endPoint y: 62, distance: 7.6
click at [188, 67] on div "迪恒利" at bounding box center [172, 64] width 116 height 12
click at [162, 28] on button "查 询" at bounding box center [156, 25] width 19 height 9
click at [160, 27] on button "查 询" at bounding box center [156, 25] width 19 height 9
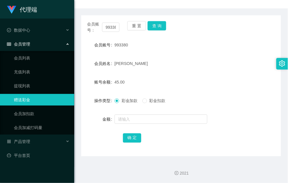
drag, startPoint x: 228, startPoint y: 69, endPoint x: 202, endPoint y: 56, distance: 29.7
click at [228, 69] on form "会员账号 993380 会员姓名 迪恒利 账号余额 45.00 操作类型 彩金加款 彩金扣款 金额 确 定" at bounding box center [180, 91] width 199 height 104
click at [160, 25] on button "查 询" at bounding box center [156, 25] width 19 height 9
drag, startPoint x: 215, startPoint y: 83, endPoint x: 187, endPoint y: 45, distance: 46.8
click at [214, 83] on div "45.00" at bounding box center [172, 82] width 116 height 12
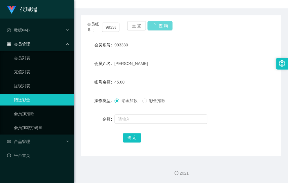
click at [169, 29] on div "会员账号： 993380 重 置 查 询" at bounding box center [180, 27] width 199 height 12
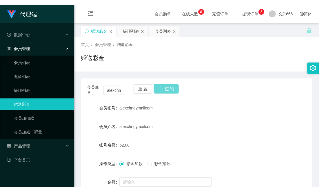
scroll to position [36, 0]
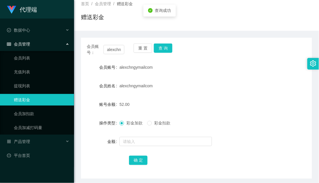
drag, startPoint x: 218, startPoint y: 60, endPoint x: 188, endPoint y: 13, distance: 55.7
click at [218, 60] on div "会员账号： alexchngymailcom 重 置 查 询 会员账号 alexchngymailcom 会员姓名 alexchngymailcom 账号余额…" at bounding box center [196, 108] width 231 height 141
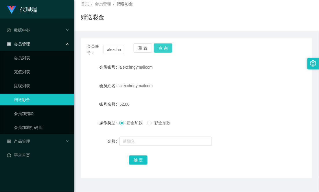
click at [167, 47] on button "查 询" at bounding box center [163, 47] width 19 height 9
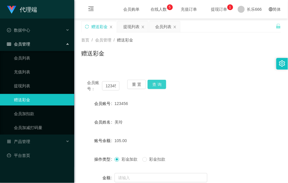
click at [157, 83] on button "查 询" at bounding box center [156, 84] width 19 height 9
click at [199, 96] on div "会员账号： 123456 重 置 查 询 会员账号 123456 会员姓名 美玲 账号余额 105.00 操作类型 彩金加款 彩金扣款 金额 确 定" at bounding box center [180, 144] width 199 height 141
click at [243, 68] on div "会员账号： 123456 重 置 查 询 会员账号 123456 会员姓名 美玲 账号余额 105.00 操作类型 彩金加款 彩金扣款 金额 确 定" at bounding box center [180, 141] width 199 height 148
click at [158, 83] on button "查 询" at bounding box center [156, 84] width 19 height 9
click at [159, 82] on button "查 询" at bounding box center [156, 84] width 19 height 9
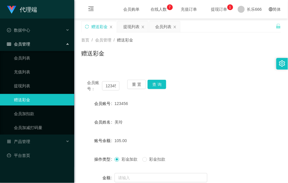
click at [164, 85] on button "查 询" at bounding box center [156, 84] width 19 height 9
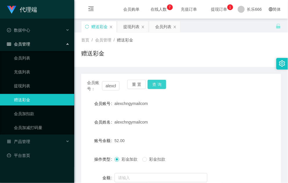
scroll to position [36, 0]
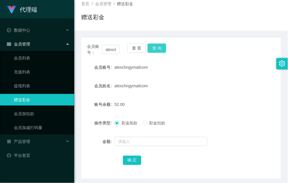
click at [162, 48] on button "查 询" at bounding box center [156, 47] width 19 height 9
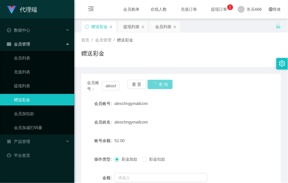
scroll to position [36, 0]
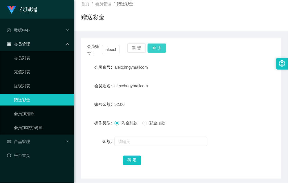
click at [158, 48] on button "查 询" at bounding box center [156, 47] width 19 height 9
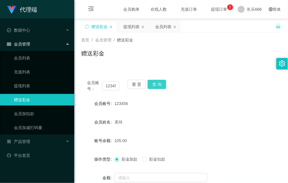
click at [155, 85] on button "查 询" at bounding box center [156, 84] width 19 height 9
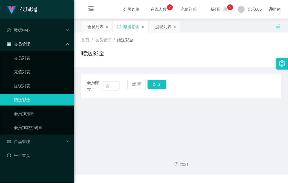
click at [221, 54] on div "赠送彩金" at bounding box center [180, 55] width 199 height 13
click at [92, 28] on div "会员列表" at bounding box center [95, 26] width 16 height 11
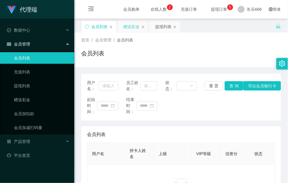
click at [135, 22] on div "赠送彩金" at bounding box center [131, 26] width 16 height 11
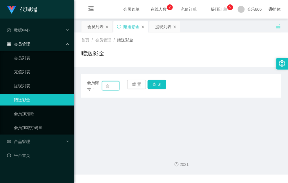
click at [111, 84] on input "text" at bounding box center [110, 85] width 17 height 9
paste input "993380"
type input "993380"
click at [164, 84] on button "查 询" at bounding box center [156, 84] width 19 height 9
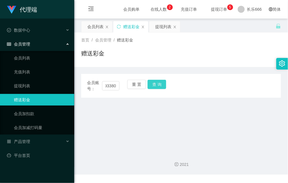
scroll to position [0, 0]
drag, startPoint x: 163, startPoint y: 84, endPoint x: 167, endPoint y: 78, distance: 7.6
click at [163, 84] on div "会员账号： 993380 重 置 查 询" at bounding box center [180, 86] width 199 height 12
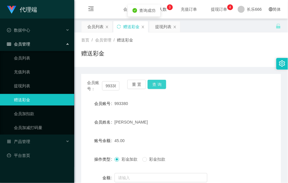
click at [165, 86] on button "查 询" at bounding box center [156, 84] width 19 height 9
click at [166, 29] on div "提现列表" at bounding box center [163, 26] width 16 height 11
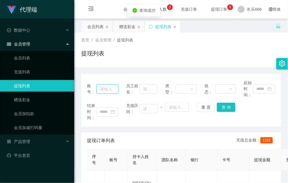
click at [104, 90] on input "text" at bounding box center [107, 88] width 22 height 9
paste input "993380"
type input "993380"
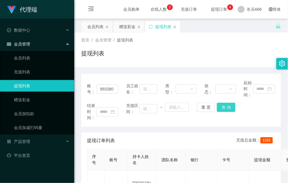
click at [226, 108] on button "查 询" at bounding box center [226, 106] width 19 height 9
drag, startPoint x: 123, startPoint y: 28, endPoint x: 127, endPoint y: 28, distance: 3.8
click at [123, 28] on div "赠送彩金" at bounding box center [127, 26] width 16 height 11
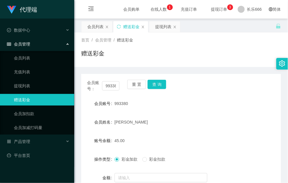
drag, startPoint x: 223, startPoint y: 66, endPoint x: 204, endPoint y: 94, distance: 34.0
click at [223, 66] on div "首页 / 会员管理 / 赠送彩金 / 赠送彩金" at bounding box center [180, 49] width 213 height 34
click at [186, 99] on div "993380" at bounding box center [172, 104] width 116 height 12
click at [160, 83] on button "查 询" at bounding box center [156, 84] width 19 height 9
click at [158, 88] on button "查 询" at bounding box center [156, 84] width 19 height 9
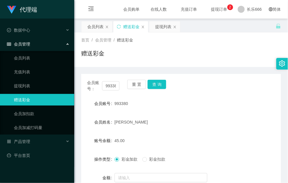
click at [158, 88] on div "会员账号： 993380 重 置 查 询" at bounding box center [180, 86] width 199 height 12
drag, startPoint x: 158, startPoint y: 88, endPoint x: 154, endPoint y: 104, distance: 16.4
click at [154, 104] on div "993380" at bounding box center [172, 104] width 116 height 12
click at [155, 85] on button "查 询" at bounding box center [156, 84] width 19 height 9
click at [96, 30] on div "会员列表" at bounding box center [95, 26] width 16 height 11
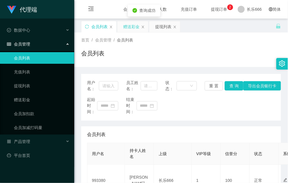
click at [128, 27] on div "赠送彩金" at bounding box center [131, 26] width 16 height 11
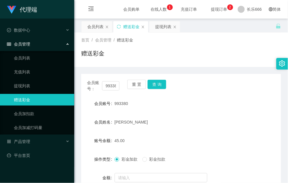
click at [207, 52] on div "赠送彩金" at bounding box center [180, 55] width 199 height 13
drag, startPoint x: 200, startPoint y: 132, endPoint x: 203, endPoint y: 111, distance: 21.9
click at [202, 132] on form "会员账号 993380 会员姓名 迪恒利 账号余额 45.00 操作类型 彩金加款 彩金扣款 金额 确 定" at bounding box center [180, 150] width 199 height 104
click at [157, 85] on button "查 询" at bounding box center [156, 84] width 19 height 9
drag, startPoint x: 206, startPoint y: 86, endPoint x: 239, endPoint y: 59, distance: 42.6
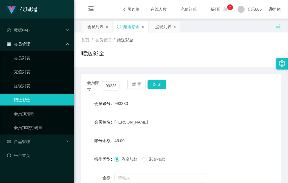
click at [206, 86] on div "会员账号： 993380 重 置 查 询" at bounding box center [180, 86] width 199 height 12
click at [214, 112] on form "会员账号 993380 会员姓名 迪恒利 账号余额 45.00 操作类型 彩金加款 彩金扣款 金额 确 定" at bounding box center [180, 150] width 199 height 104
drag, startPoint x: 162, startPoint y: 111, endPoint x: 274, endPoint y: 6, distance: 153.6
click at [162, 111] on form "会员账号 993380 会员姓名 迪恒利 账号余额 45.00 操作类型 彩金加款 彩金扣款 金额 确 定" at bounding box center [180, 150] width 199 height 104
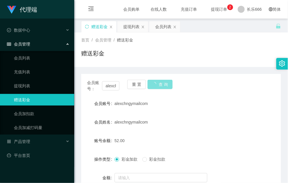
scroll to position [36, 0]
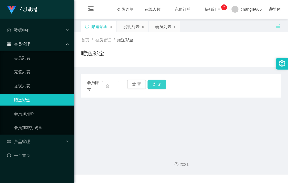
click at [152, 85] on button "查 询" at bounding box center [156, 84] width 19 height 9
